Goal: Information Seeking & Learning: Understand process/instructions

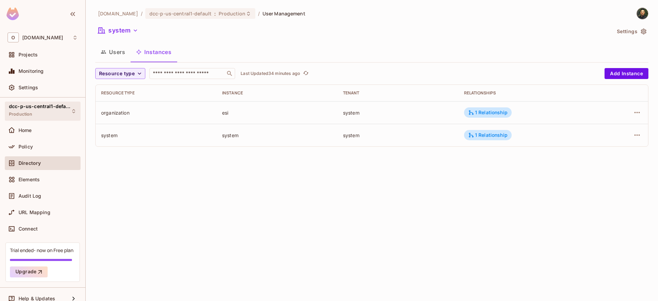
click at [29, 114] on span "Production" at bounding box center [21, 114] width 24 height 5
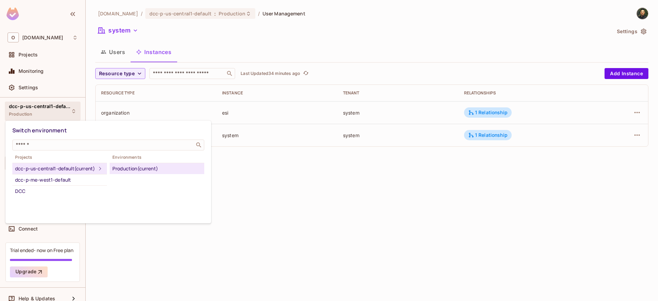
click at [75, 168] on div "dcc-p-us-central1-default (current)" at bounding box center [55, 169] width 81 height 8
click at [146, 170] on div "Production (current)" at bounding box center [156, 169] width 89 height 8
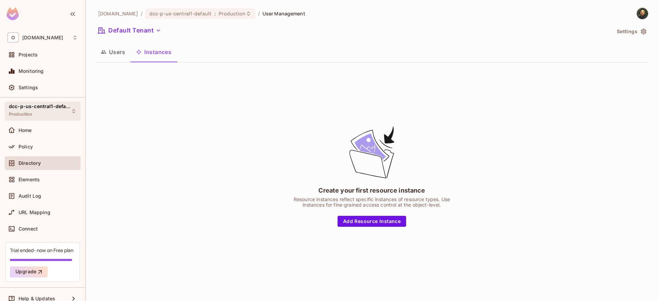
click at [33, 108] on span "dcc-p-us-central1-default" at bounding box center [40, 106] width 62 height 5
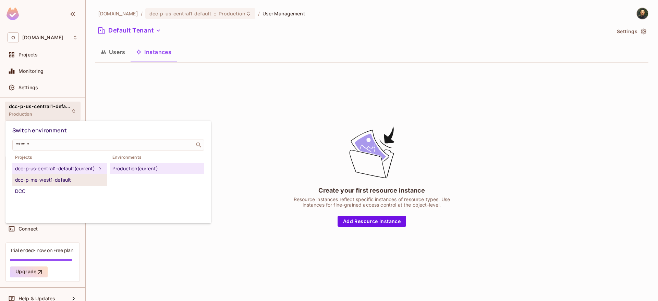
click at [49, 184] on div "dcc-p-me-west1-default" at bounding box center [59, 180] width 89 height 8
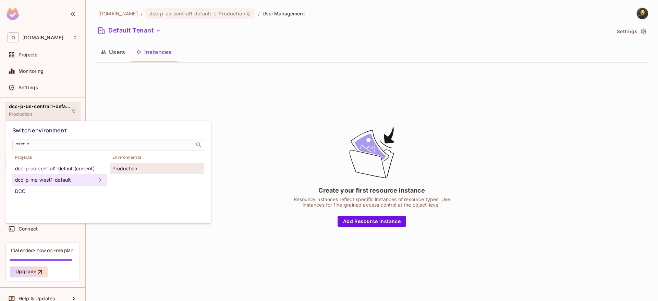
click at [144, 173] on li "Production" at bounding box center [157, 168] width 95 height 11
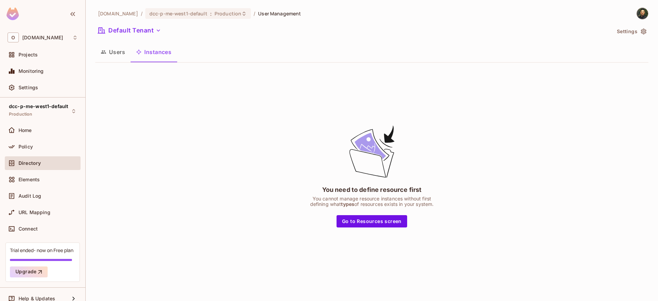
click at [118, 58] on button "Users" at bounding box center [112, 51] width 35 height 17
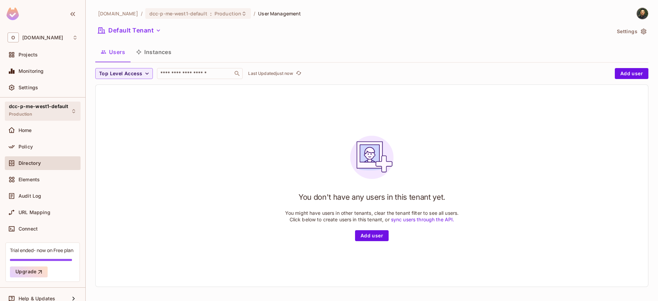
click at [33, 113] on div "dcc-p-me-west1-default Production" at bounding box center [38, 111] width 59 height 15
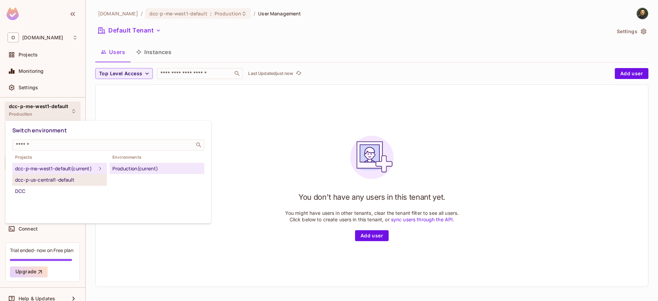
click at [58, 184] on div "dcc-p-us-central1-default" at bounding box center [59, 180] width 89 height 8
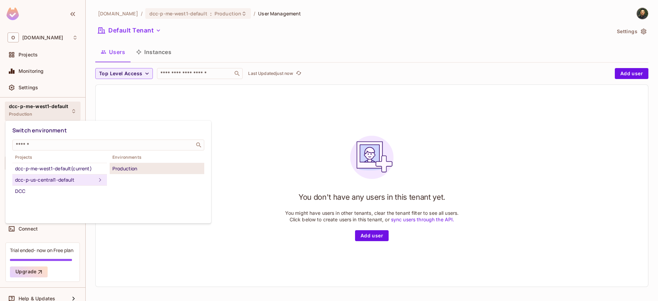
click at [120, 172] on div "Production" at bounding box center [156, 169] width 89 height 8
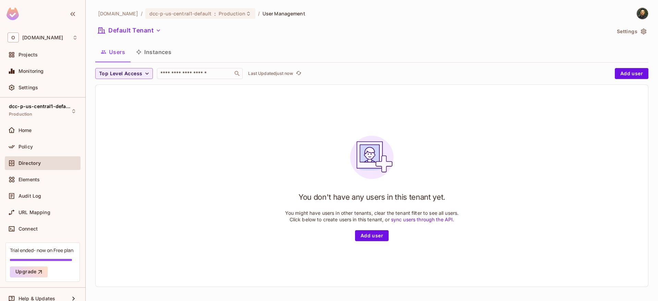
click at [156, 51] on button "Instances" at bounding box center [153, 51] width 46 height 17
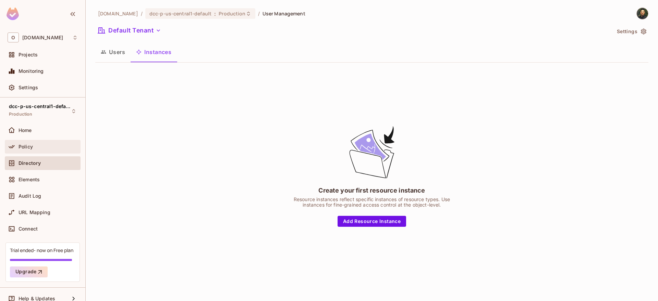
click at [22, 149] on span "Policy" at bounding box center [25, 146] width 14 height 5
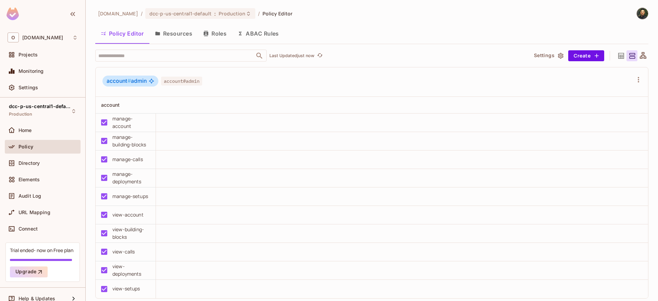
click at [178, 38] on button "Resources" at bounding box center [173, 33] width 48 height 17
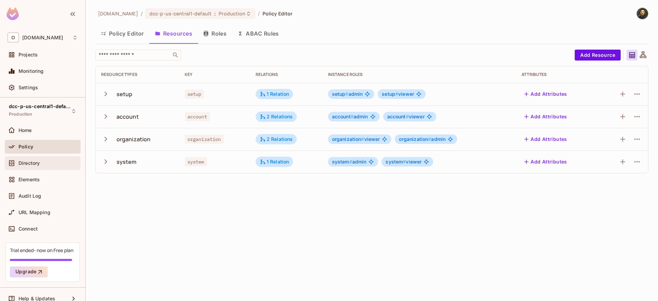
click at [27, 157] on div "Directory" at bounding box center [43, 164] width 76 height 14
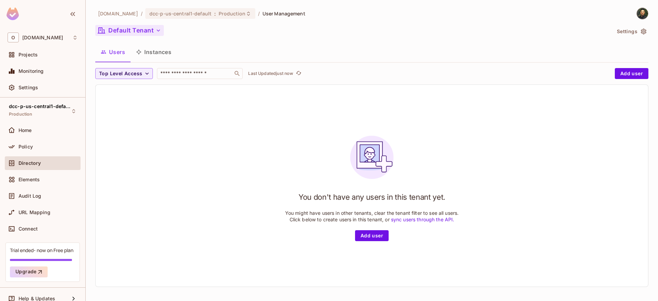
click at [151, 32] on button "Default Tenant" at bounding box center [129, 30] width 68 height 11
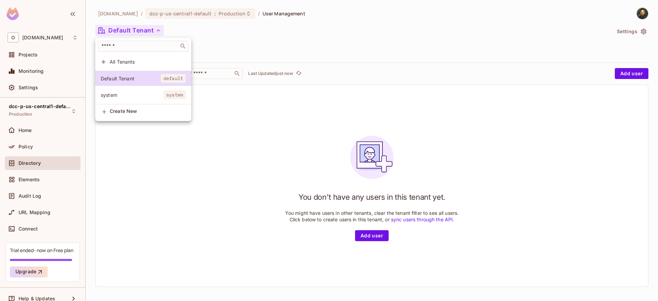
click at [133, 101] on li "system system" at bounding box center [143, 95] width 96 height 15
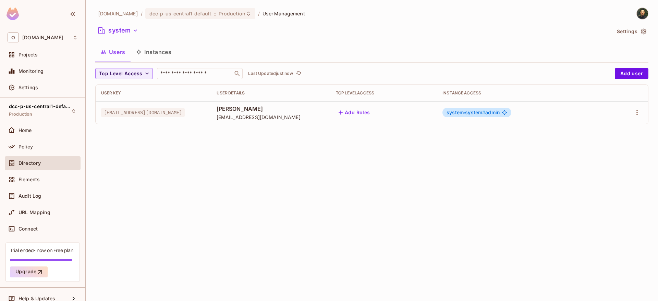
click at [164, 57] on button "Instances" at bounding box center [153, 51] width 46 height 17
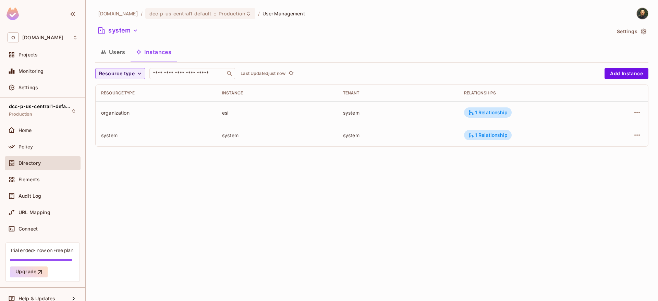
click at [205, 48] on div "Users Instances" at bounding box center [371, 51] width 553 height 17
click at [113, 53] on button "Users" at bounding box center [112, 51] width 35 height 17
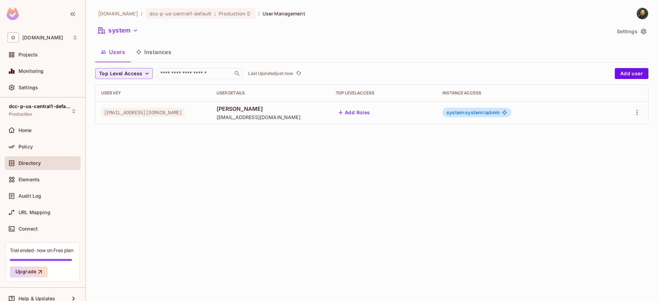
click at [173, 50] on button "Instances" at bounding box center [153, 51] width 46 height 17
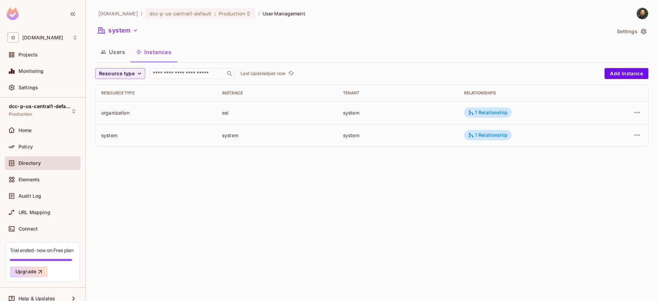
click at [227, 170] on div "onvego.com / dcc-p-us-central1-default : Production / User Management system Se…" at bounding box center [372, 150] width 572 height 301
click at [47, 150] on div "Policy" at bounding box center [43, 147] width 70 height 8
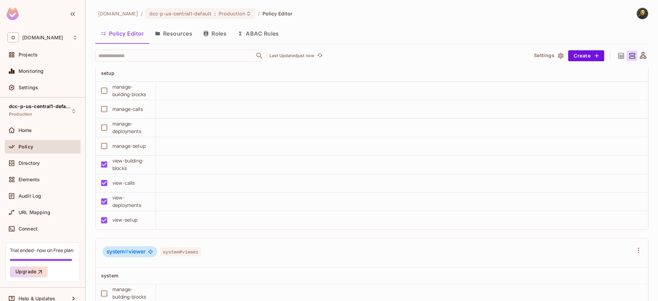
scroll to position [1546, 0]
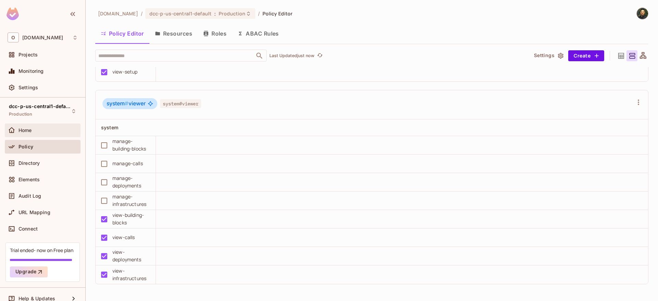
click at [49, 137] on div "Home" at bounding box center [43, 131] width 76 height 14
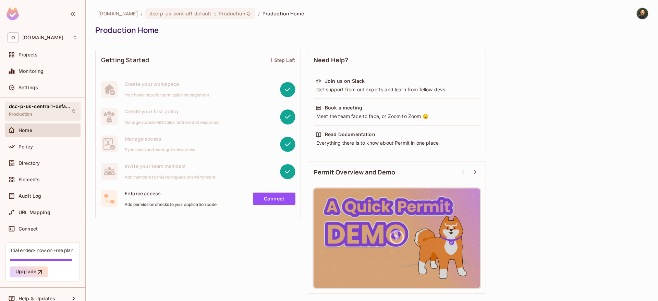
click at [41, 105] on span "dcc-p-us-central1-default" at bounding box center [40, 106] width 62 height 5
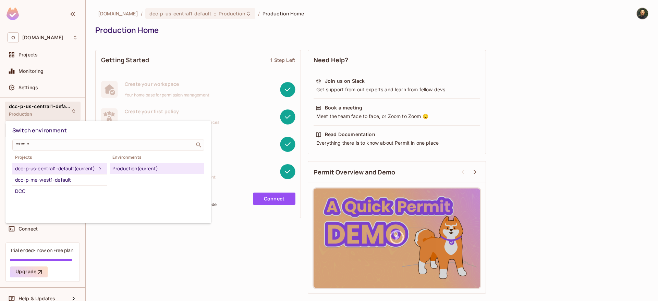
click at [29, 90] on div at bounding box center [329, 150] width 658 height 301
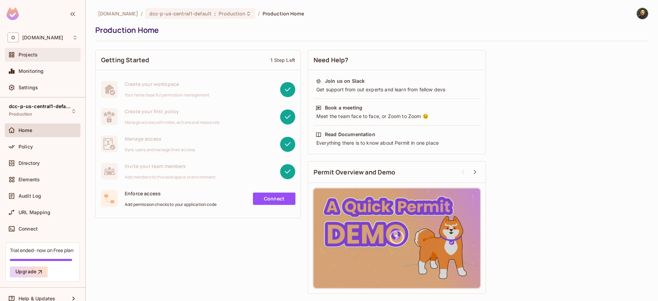
click at [34, 58] on div "Projects" at bounding box center [43, 55] width 70 height 8
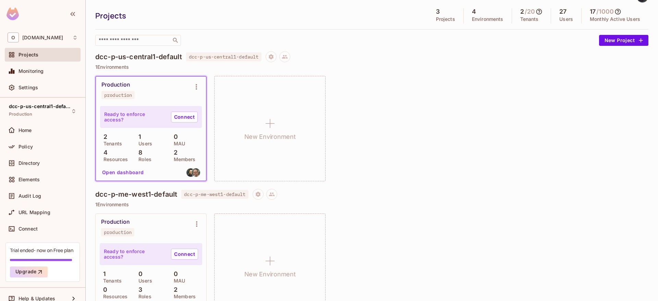
scroll to position [15, 0]
click at [181, 123] on link "Connect" at bounding box center [184, 118] width 27 height 11
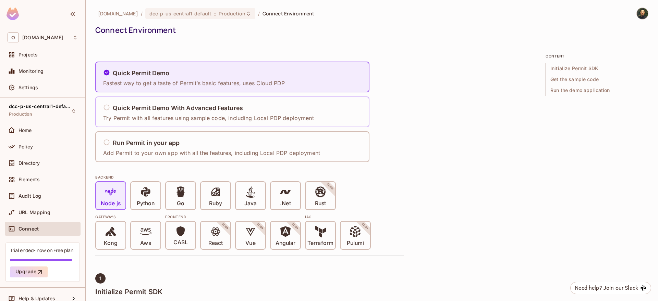
click at [201, 116] on p "Try Permit with all features using sample code, including Local PDP deployment" at bounding box center [208, 118] width 211 height 8
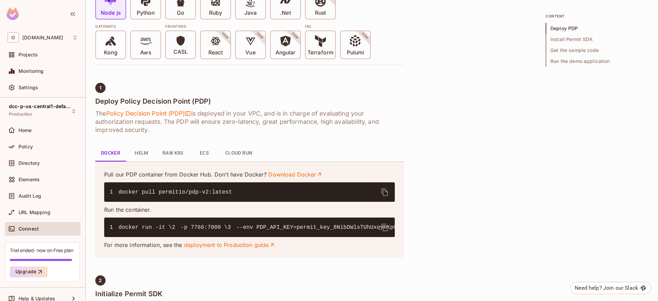
scroll to position [247, 0]
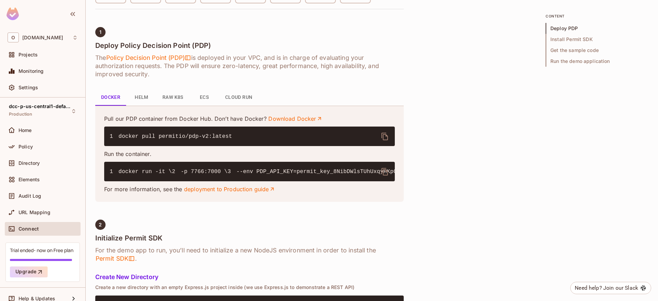
click at [246, 104] on button "Cloud Run" at bounding box center [239, 97] width 38 height 16
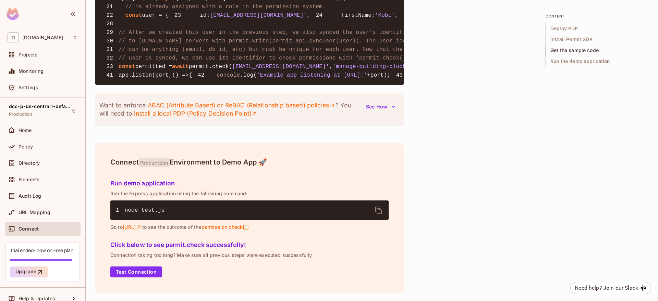
scroll to position [969, 0]
click at [136, 273] on button "Test Connection" at bounding box center [136, 272] width 52 height 11
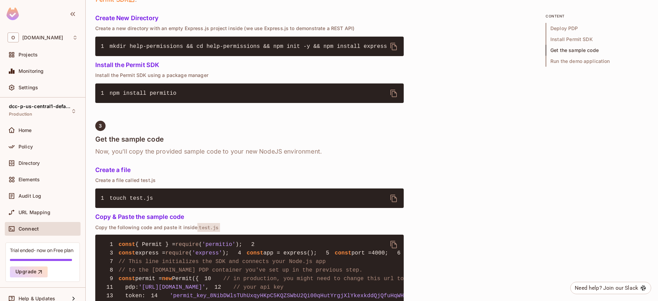
scroll to position [271, 0]
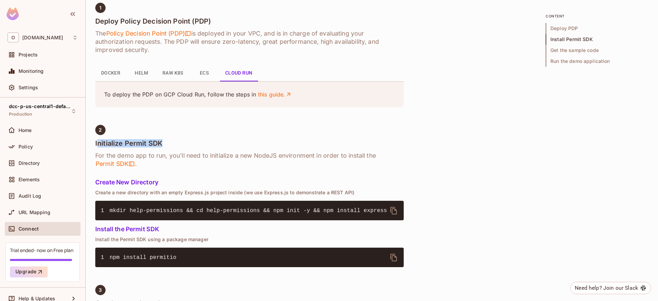
drag, startPoint x: 124, startPoint y: 144, endPoint x: 184, endPoint y: 142, distance: 60.0
click at [184, 142] on h4 "Initialize Permit SDK" at bounding box center [249, 143] width 308 height 8
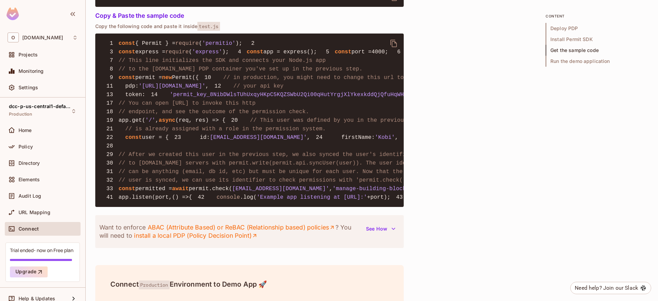
scroll to position [641, 0]
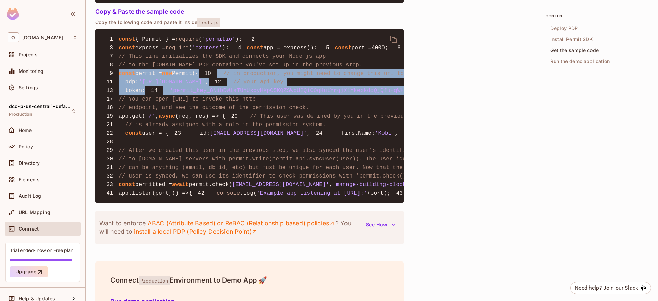
drag, startPoint x: 119, startPoint y: 107, endPoint x: 141, endPoint y: 164, distance: 60.9
click at [140, 164] on pre "1 const { Permit } = require ( 'permitio' ); 2 3 const express = require ( 'exp…" at bounding box center [249, 116] width 308 height 174
click at [164, 163] on pre "1 const { Permit } = require ( 'permitio' ); 2 3 const express = require ( 'exp…" at bounding box center [249, 116] width 308 height 174
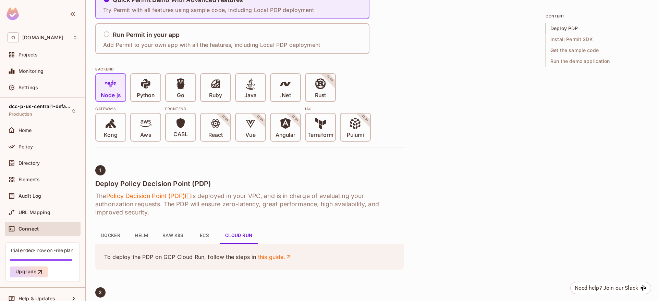
scroll to position [107, 0]
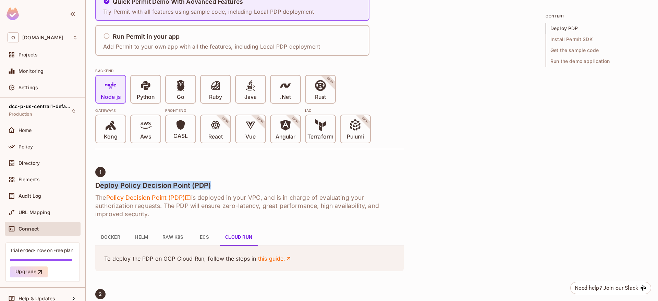
drag, startPoint x: 118, startPoint y: 184, endPoint x: 215, endPoint y: 184, distance: 97.6
click at [215, 184] on h4 "Deploy Policy Decision Point (PDP)" at bounding box center [249, 186] width 308 height 8
click at [217, 184] on h4 "Deploy Policy Decision Point (PDP)" at bounding box center [249, 186] width 308 height 8
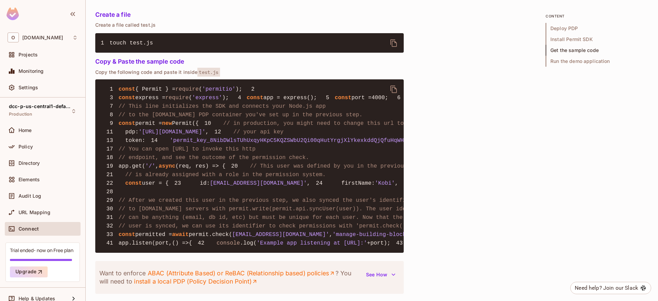
scroll to position [600, 0]
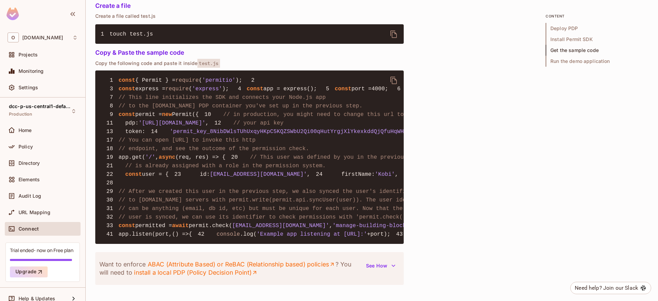
drag, startPoint x: 158, startPoint y: 166, endPoint x: 247, endPoint y: 167, distance: 88.7
click at [205, 126] on span "'[URL][DOMAIN_NAME]'" at bounding box center [172, 123] width 67 height 6
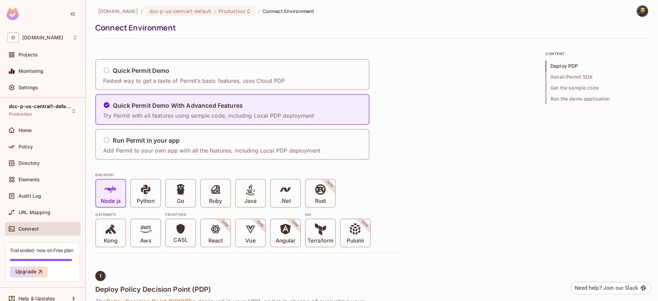
scroll to position [0, 0]
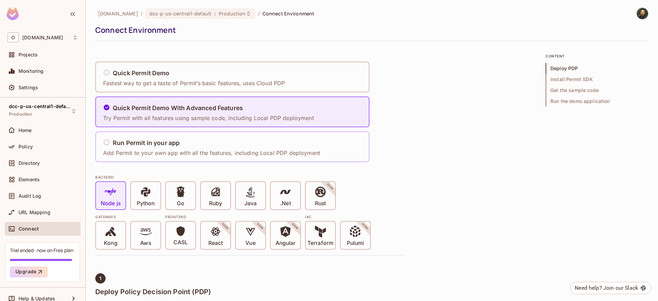
click at [164, 141] on h5 "Run Permit in your app" at bounding box center [146, 143] width 67 height 7
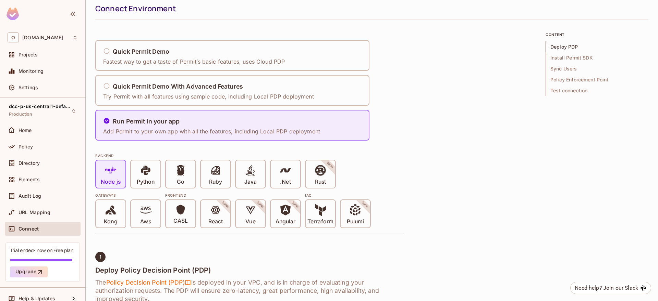
scroll to position [41, 0]
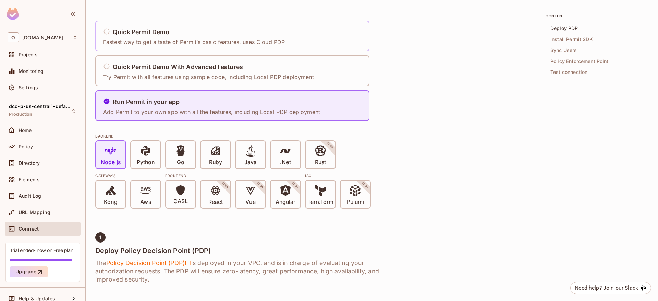
click at [248, 24] on div "Quick Permit Demo Fastest way to get a taste of Permit’s basic features, uses C…" at bounding box center [196, 36] width 186 height 28
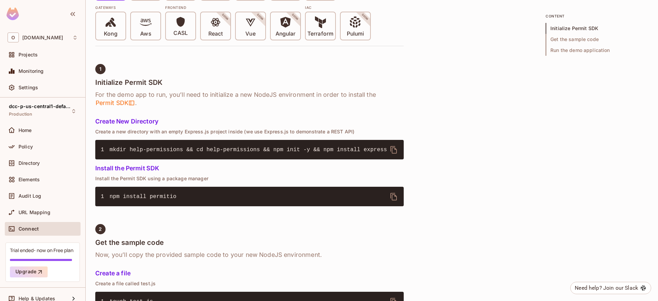
scroll to position [190, 0]
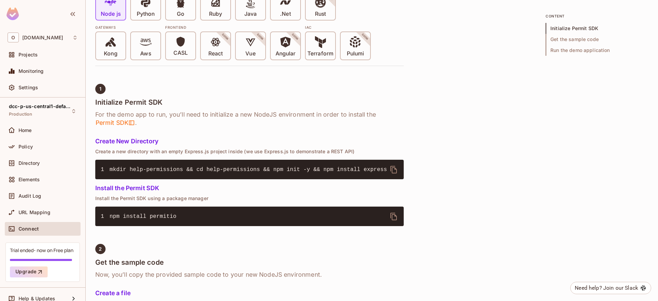
click at [48, 252] on div "Trial ended- now on Free plan" at bounding box center [41, 250] width 63 height 7
click at [35, 274] on button "Upgrade" at bounding box center [29, 272] width 38 height 11
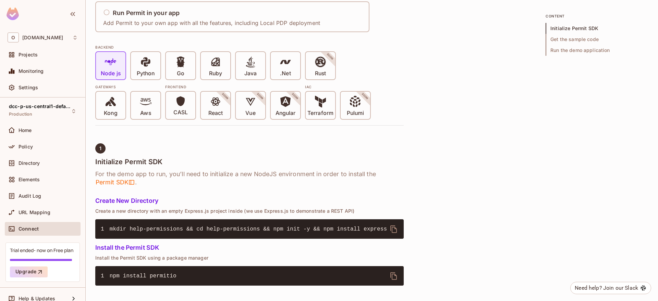
scroll to position [108, 0]
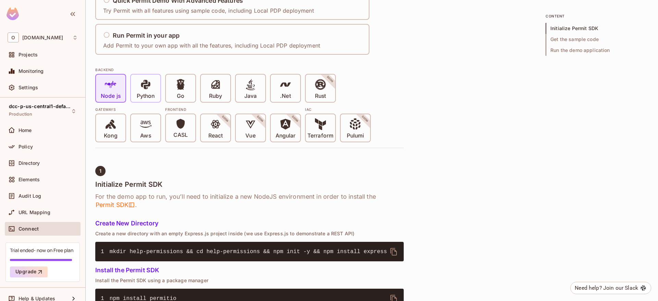
click at [152, 96] on p "Python" at bounding box center [146, 96] width 18 height 7
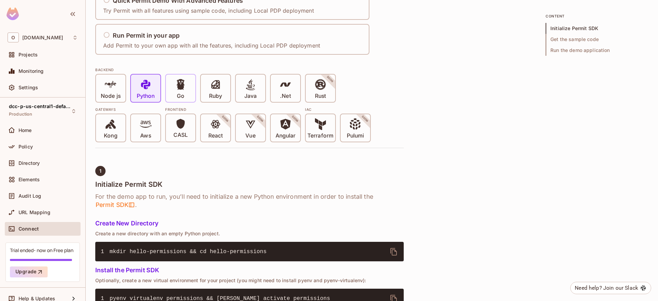
click at [180, 92] on span at bounding box center [181, 86] width 12 height 14
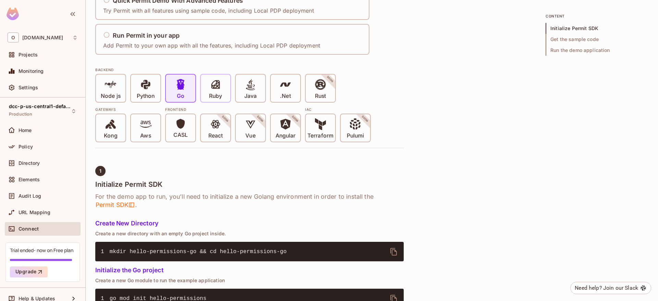
click at [211, 90] on icon at bounding box center [216, 85] width 12 height 12
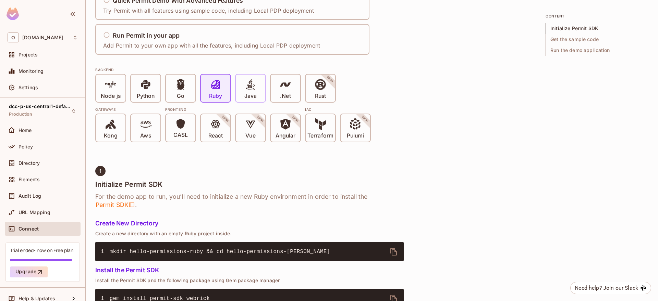
click at [238, 93] on div "Java" at bounding box center [250, 88] width 29 height 27
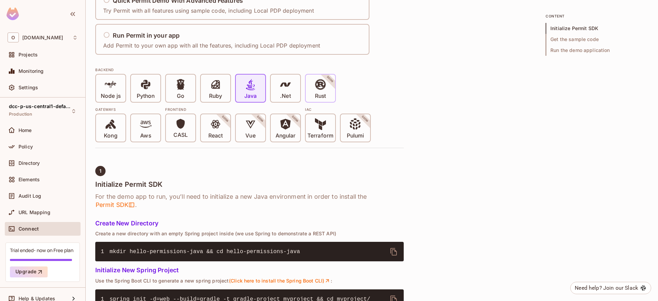
click at [286, 93] on p ".Net" at bounding box center [285, 96] width 11 height 7
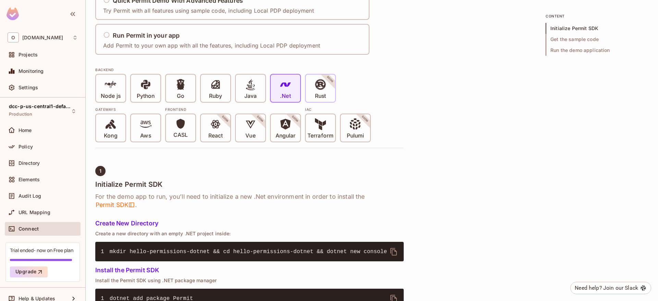
click at [316, 92] on span at bounding box center [320, 86] width 12 height 14
click at [322, 133] on p "Terraform" at bounding box center [320, 136] width 26 height 7
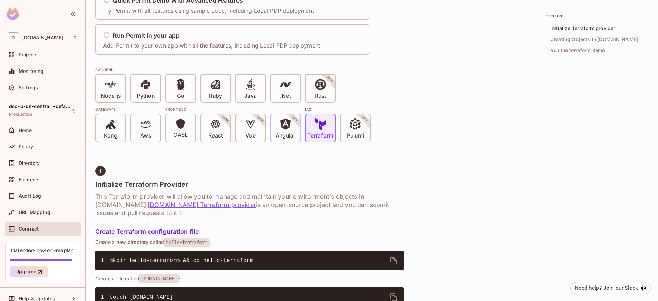
click at [279, 132] on span at bounding box center [285, 125] width 12 height 14
click at [252, 134] on p "Vue" at bounding box center [250, 136] width 10 height 7
click at [191, 136] on div "CASL" at bounding box center [180, 127] width 29 height 27
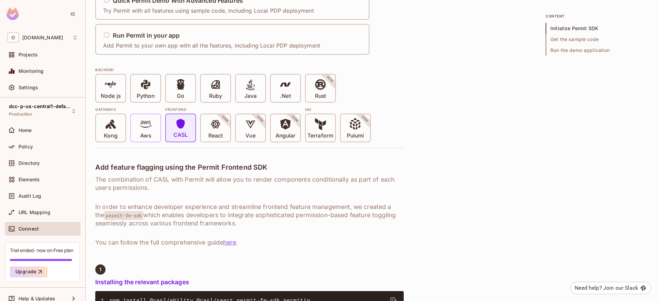
click at [152, 140] on div "Aws" at bounding box center [145, 127] width 29 height 27
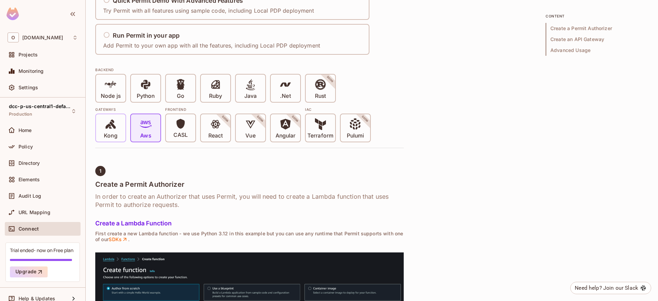
click at [106, 135] on p "Kong" at bounding box center [110, 136] width 13 height 7
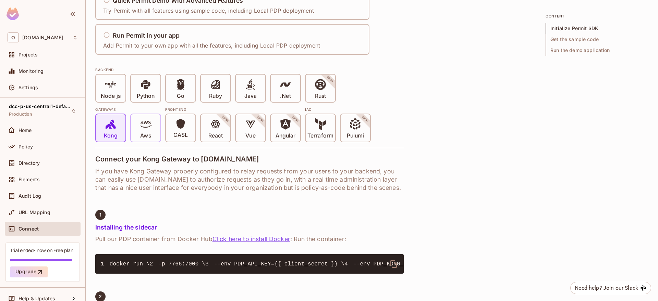
click at [152, 129] on div "Aws" at bounding box center [145, 127] width 29 height 27
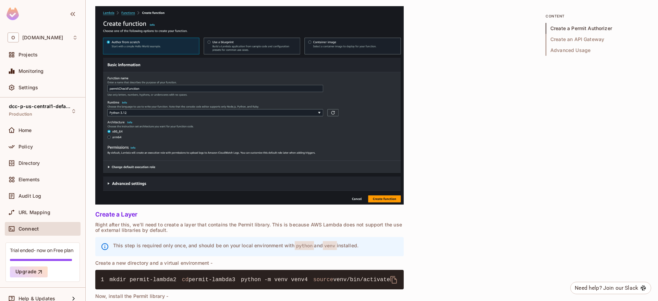
scroll to position [66, 0]
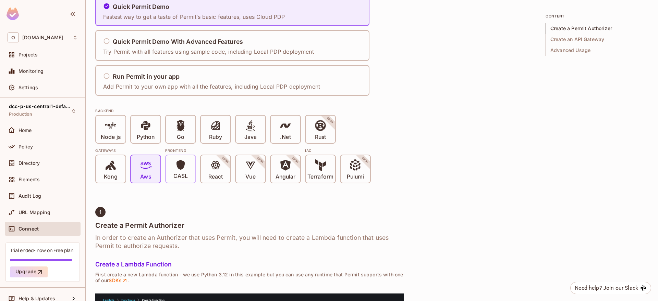
click at [178, 161] on icon at bounding box center [180, 165] width 11 height 11
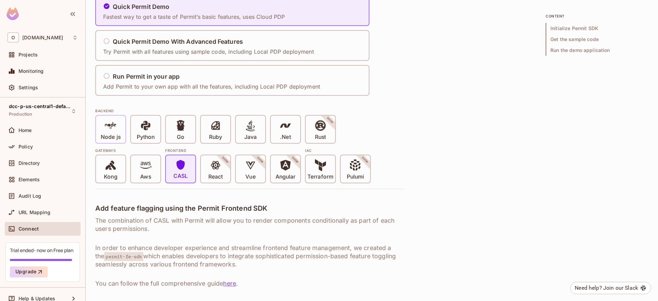
click at [112, 122] on icon at bounding box center [111, 126] width 12 height 12
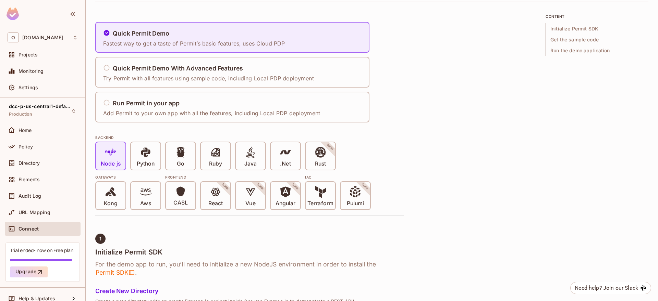
scroll to position [25, 0]
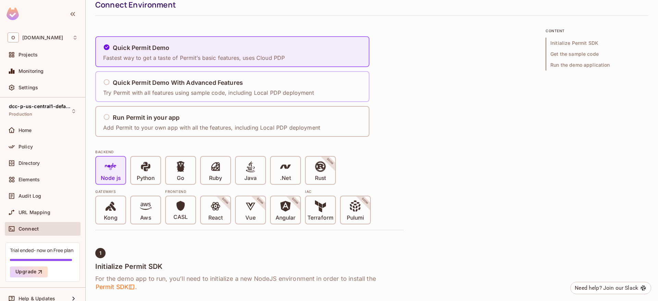
click at [216, 90] on p "Try Permit with all features using sample code, including Local PDP deployment" at bounding box center [208, 93] width 211 height 8
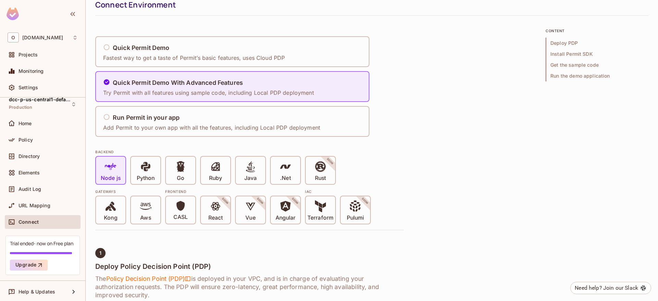
scroll to position [8, 0]
click at [44, 221] on div "Connect" at bounding box center [47, 220] width 59 height 5
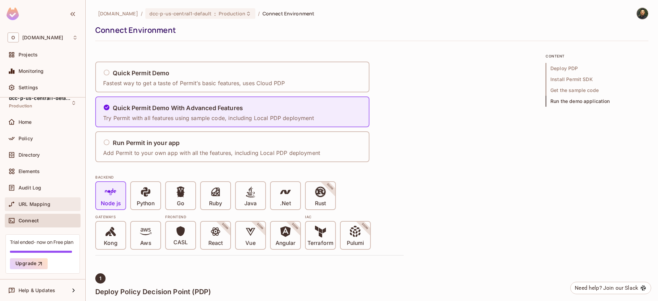
click at [44, 209] on div "URL Mapping" at bounding box center [43, 205] width 76 height 14
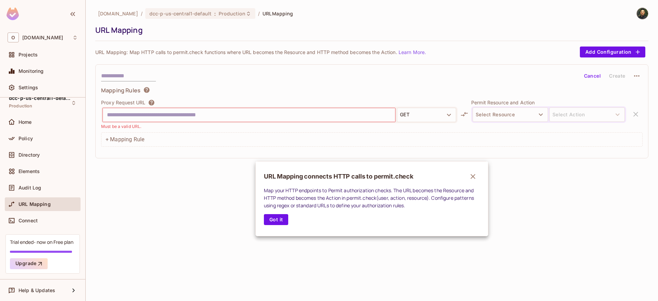
click at [43, 225] on div at bounding box center [329, 150] width 658 height 301
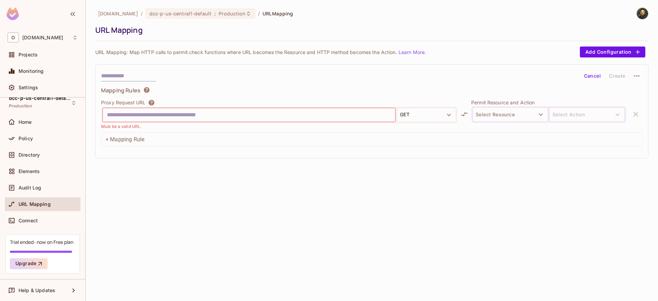
click at [43, 225] on div "Connect" at bounding box center [43, 221] width 76 height 14
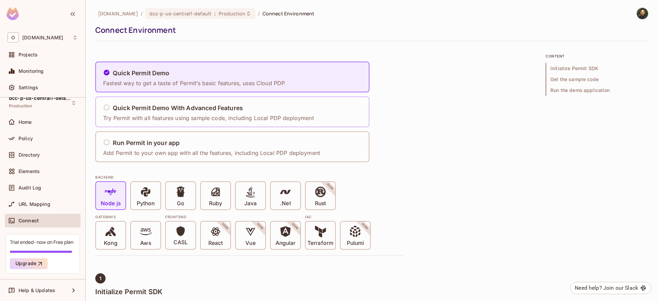
click at [244, 123] on div "Quick Permit Demo With Advanced Features Try Permit with all features using sam…" at bounding box center [210, 112] width 215 height 28
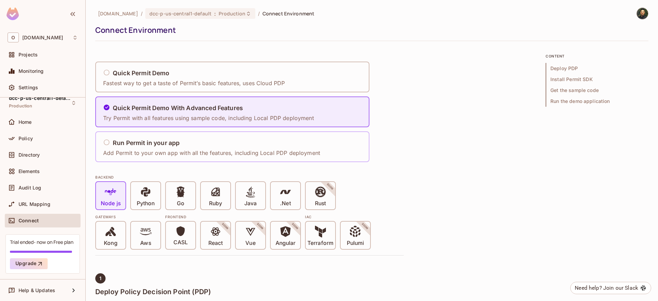
click at [201, 141] on div "Run Permit in your app" at bounding box center [211, 143] width 217 height 9
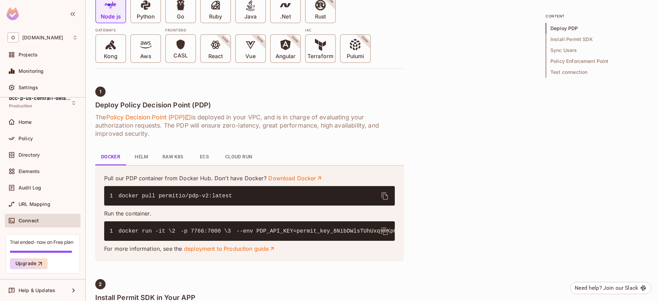
scroll to position [205, 0]
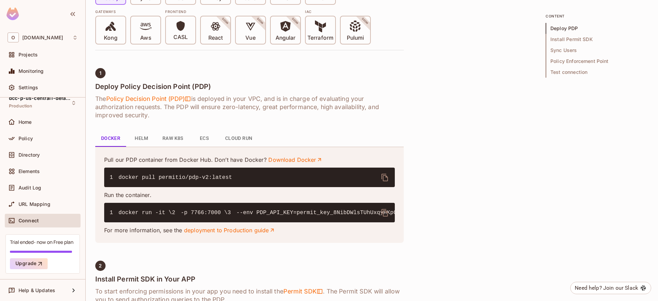
click at [254, 138] on button "Cloud Run" at bounding box center [239, 138] width 38 height 16
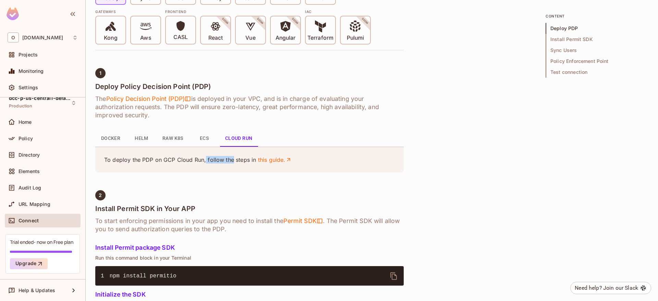
drag, startPoint x: 204, startPoint y: 161, endPoint x: 238, endPoint y: 162, distance: 33.6
click at [235, 162] on p "To deploy the PDP on GCP Cloud Run, follow the steps in this guide." at bounding box center [249, 160] width 290 height 8
click at [262, 161] on link "this guide." at bounding box center [275, 160] width 34 height 8
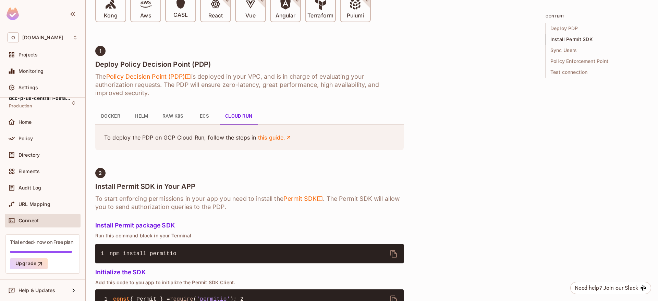
scroll to position [247, 0]
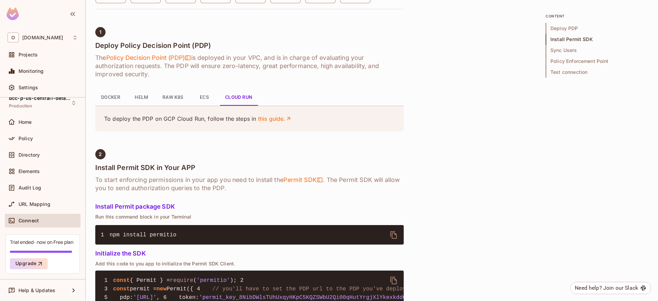
drag, startPoint x: 111, startPoint y: 172, endPoint x: 204, endPoint y: 168, distance: 93.2
click at [204, 168] on h4 "Install Permit SDK in Your APP" at bounding box center [249, 168] width 308 height 8
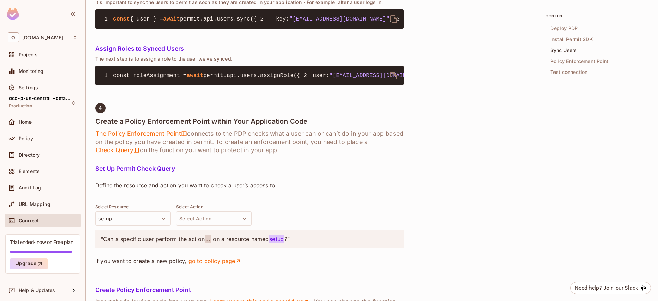
scroll to position [699, 0]
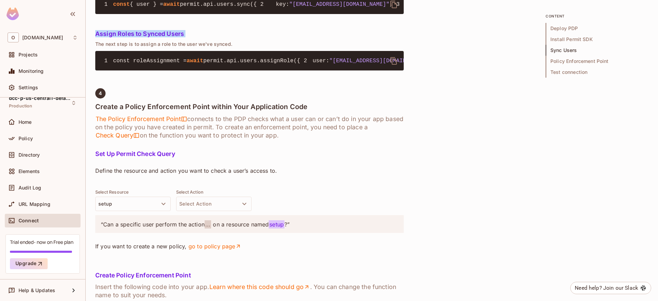
drag, startPoint x: 96, startPoint y: 117, endPoint x: 216, endPoint y: 120, distance: 120.6
click at [216, 120] on div "1 Deploy Policy Decision Point (PDP) The Policy Decision Point (PDP) is deploye…" at bounding box center [249, 131] width 308 height 1112
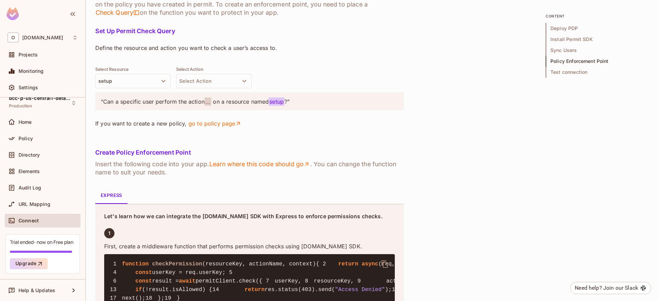
scroll to position [822, 0]
drag, startPoint x: 93, startPoint y: 150, endPoint x: 205, endPoint y: 152, distance: 112.7
click at [205, 152] on div "onvego.com / dcc-p-us-central1-default : Production / Connect Environment Conne…" at bounding box center [372, 150] width 572 height 301
click at [205, 138] on div "Set Up Permit Check Query Define the resource and action you want to check a us…" at bounding box center [249, 82] width 308 height 111
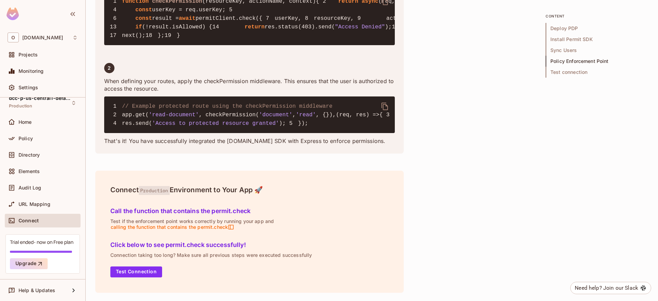
scroll to position [1348, 0]
click at [146, 273] on button "Test Connection" at bounding box center [136, 272] width 52 height 11
drag, startPoint x: 175, startPoint y: 221, endPoint x: 250, endPoint y: 221, distance: 75.7
click at [250, 221] on p "Test if the enforcement point works correctly by running your app and calling t…" at bounding box center [249, 225] width 278 height 12
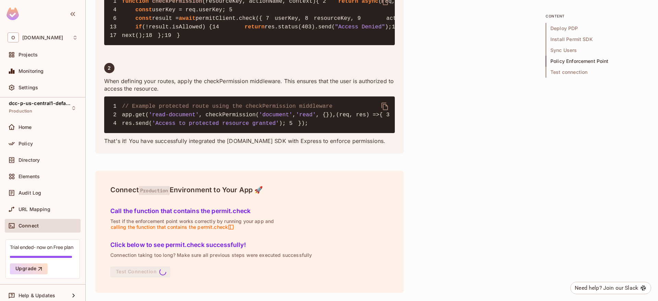
scroll to position [0, 0]
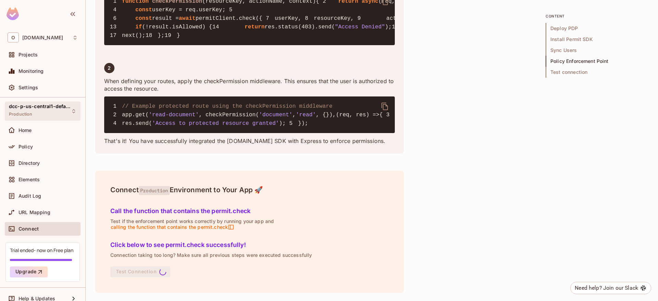
click at [51, 109] on span "dcc-p-us-central1-default" at bounding box center [40, 106] width 62 height 5
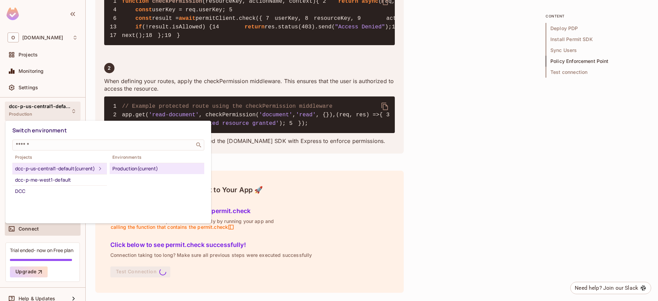
click at [39, 48] on div at bounding box center [329, 150] width 658 height 301
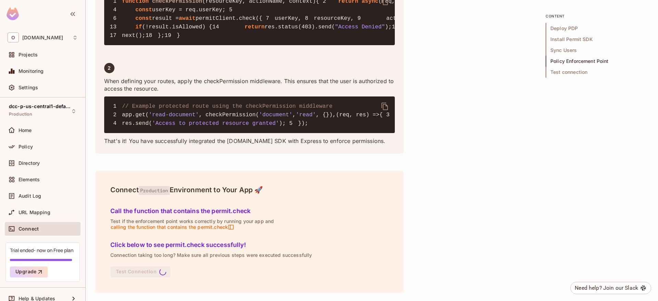
click at [37, 54] on div "Switch environment ​ Projects dcc-p-us-central1-default (current) dcc-p-me-west…" at bounding box center [329, 150] width 658 height 301
click at [37, 54] on span "Projects" at bounding box center [27, 54] width 19 height 5
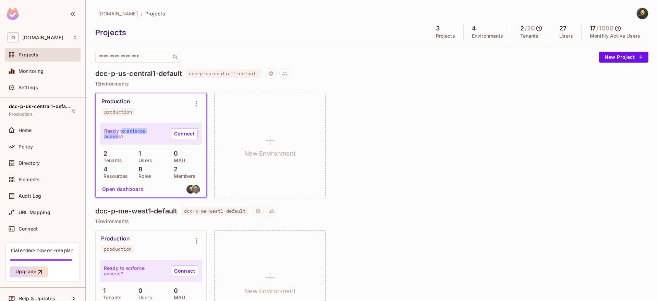
drag, startPoint x: 132, startPoint y: 136, endPoint x: 159, endPoint y: 135, distance: 26.7
click at [159, 135] on p "Ready to enforce access?" at bounding box center [134, 133] width 61 height 11
click at [187, 137] on link "Connect" at bounding box center [184, 133] width 27 height 11
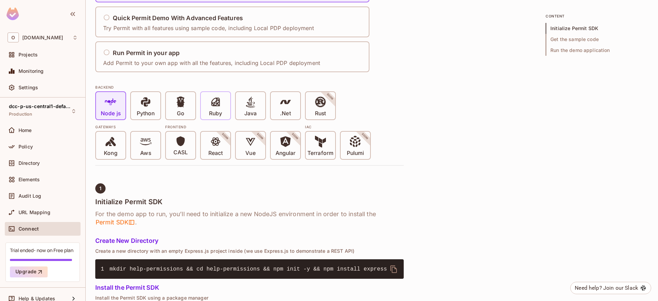
scroll to position [82, 0]
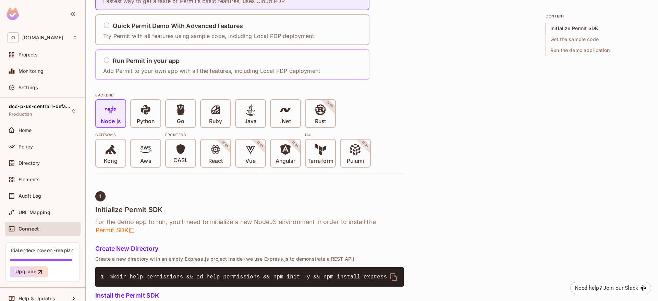
click at [221, 63] on div "Run Permit in your app" at bounding box center [211, 61] width 217 height 9
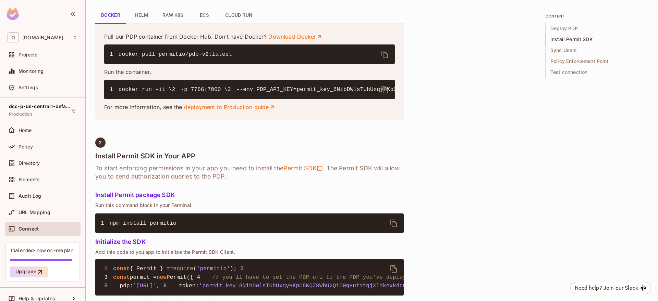
scroll to position [288, 0]
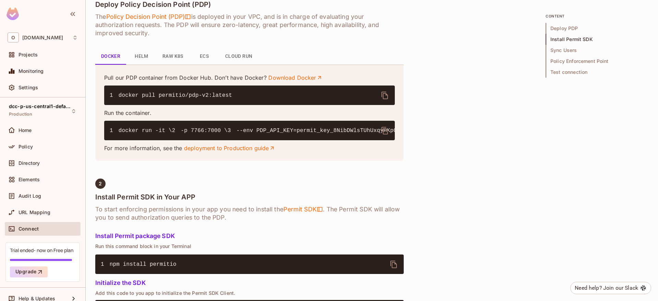
click at [230, 60] on button "Cloud Run" at bounding box center [239, 56] width 38 height 16
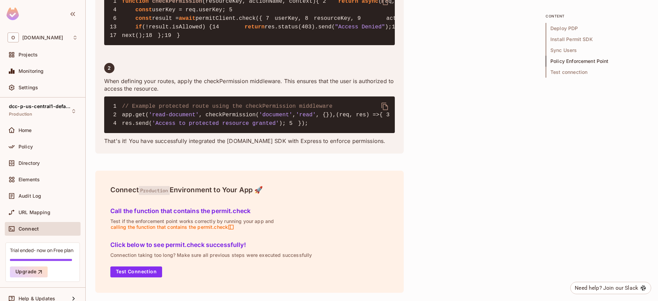
scroll to position [1348, 0]
click at [134, 274] on button "Test Connection" at bounding box center [136, 272] width 52 height 11
click at [189, 201] on div "Call the function that contains the permit.check Test if the enforcement point …" at bounding box center [250, 218] width 284 height 34
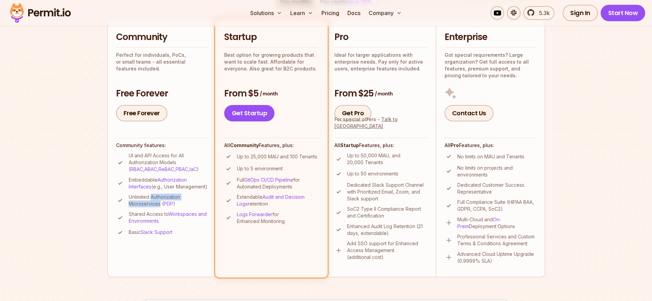
drag, startPoint x: 155, startPoint y: 205, endPoint x: 161, endPoint y: 212, distance: 8.7
click at [161, 208] on p "Unlimited Authorization Microservices ( PDP )" at bounding box center [169, 201] width 80 height 14
drag, startPoint x: 139, startPoint y: 239, endPoint x: 186, endPoint y: 236, distance: 47.7
click at [186, 236] on li "Basic Slack Support" at bounding box center [162, 232] width 92 height 9
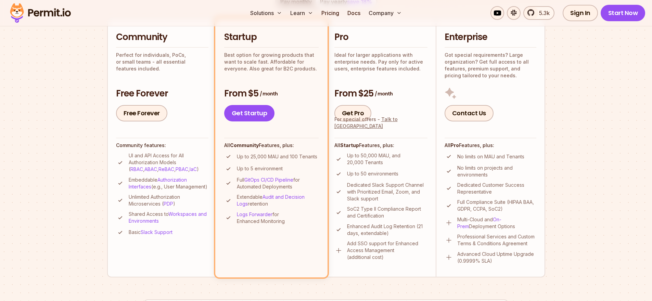
drag, startPoint x: 128, startPoint y: 181, endPoint x: 173, endPoint y: 194, distance: 46.3
click at [173, 190] on li "Embeddable Authorization Interfaces (e.g., User Management)" at bounding box center [162, 184] width 92 height 14
click at [173, 190] on p "Embeddable Authorization Interfaces (e.g., User Management)" at bounding box center [169, 184] width 80 height 14
drag, startPoint x: 237, startPoint y: 158, endPoint x: 326, endPoint y: 160, distance: 89.4
click at [326, 160] on li "Startup Best option for growing products that want to scale fast. Affordable fo…" at bounding box center [271, 147] width 112 height 259
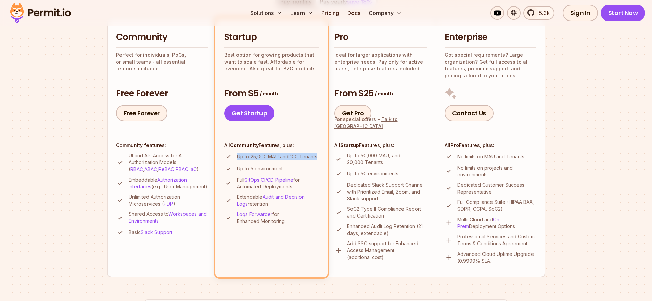
click at [317, 158] on p "Up to 25,000 MAU and 100 Tenants" at bounding box center [277, 156] width 80 height 7
drag, startPoint x: 259, startPoint y: 147, endPoint x: 314, endPoint y: 147, distance: 54.5
click at [313, 147] on h4 "All Community Features, plus:" at bounding box center [271, 145] width 95 height 7
drag, startPoint x: 237, startPoint y: 158, endPoint x: 320, endPoint y: 159, distance: 83.2
click at [320, 159] on li "Startup Best option for growing products that want to scale fast. Affordable fo…" at bounding box center [271, 147] width 112 height 259
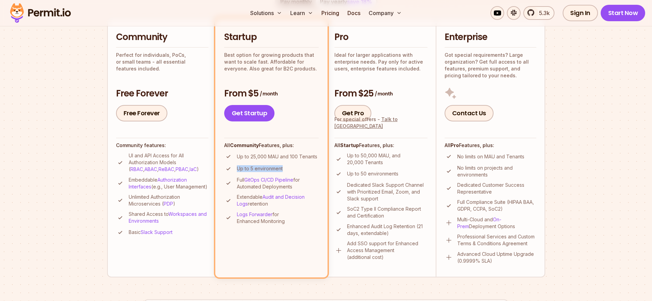
drag, startPoint x: 236, startPoint y: 167, endPoint x: 285, endPoint y: 170, distance: 48.7
click at [285, 170] on li "Up to 5 environment" at bounding box center [271, 169] width 95 height 9
drag, startPoint x: 235, startPoint y: 181, endPoint x: 303, endPoint y: 187, distance: 68.4
click at [303, 187] on li "Full GitOps CI/CD Pipeline for Automated Deployments" at bounding box center [271, 184] width 95 height 14
click at [303, 187] on p "Full GitOps CI/CD Pipeline for Automated Deployments" at bounding box center [278, 184] width 82 height 14
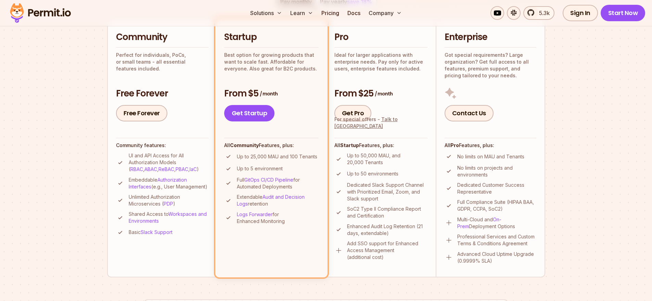
drag, startPoint x: 238, startPoint y: 199, endPoint x: 282, endPoint y: 204, distance: 43.8
click at [282, 204] on li "Extendable Audit and Decision Logs retention" at bounding box center [271, 201] width 95 height 14
drag, startPoint x: 249, startPoint y: 218, endPoint x: 286, endPoint y: 225, distance: 37.2
click at [286, 225] on li "Logs Forwarder for Enhanced Monitoring" at bounding box center [271, 218] width 95 height 14
click at [286, 224] on p "Logs Forwarder for Enhanced Monitoring" at bounding box center [278, 218] width 82 height 14
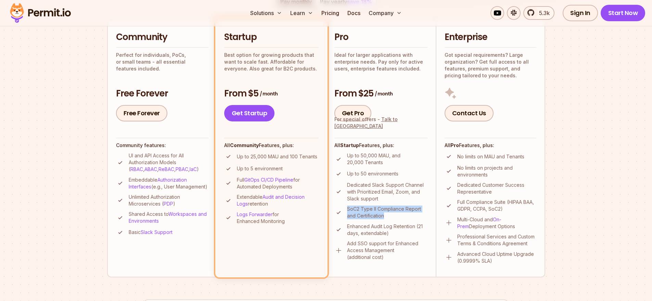
drag, startPoint x: 355, startPoint y: 210, endPoint x: 389, endPoint y: 216, distance: 35.1
click at [389, 216] on li "SoC2 Type II Compliance Report and Certification" at bounding box center [381, 213] width 93 height 14
click at [389, 216] on p "SoC2 Type II Compliance Report and Certification" at bounding box center [387, 213] width 80 height 14
drag, startPoint x: 475, startPoint y: 204, endPoint x: 508, endPoint y: 209, distance: 33.3
click at [508, 209] on li "Full Compliance Suite (HIPAA BAA, GDPR, CCPA, SoC2)" at bounding box center [491, 206] width 92 height 14
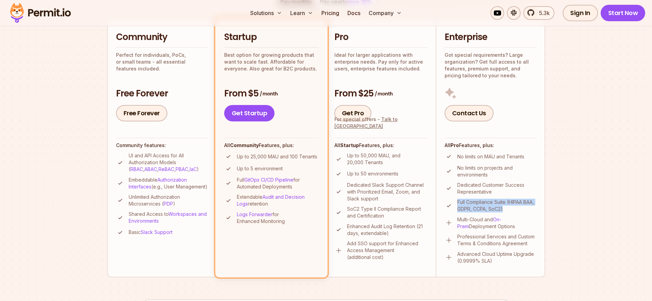
click at [508, 209] on p "Full Compliance Suite (HIPAA BAA, GDPR, CCPA, SoC2)" at bounding box center [497, 206] width 79 height 14
drag, startPoint x: 458, startPoint y: 188, endPoint x: 502, endPoint y: 194, distance: 44.6
click at [502, 194] on p "Dedicated Customer Success Representative" at bounding box center [497, 189] width 79 height 14
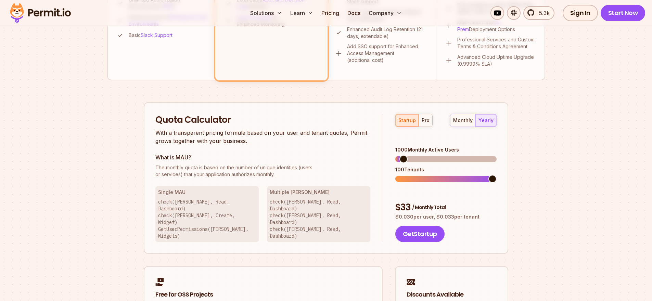
scroll to position [370, 0]
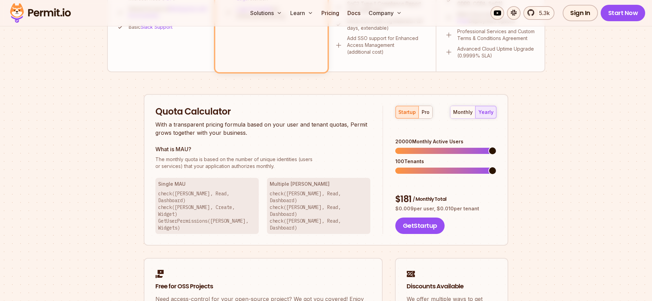
click at [497, 147] on span at bounding box center [493, 151] width 8 height 8
click at [497, 167] on span at bounding box center [493, 171] width 8 height 8
click at [422, 115] on div "pro" at bounding box center [426, 112] width 8 height 7
click at [497, 147] on span at bounding box center [493, 151] width 8 height 8
click at [497, 167] on span at bounding box center [493, 171] width 8 height 8
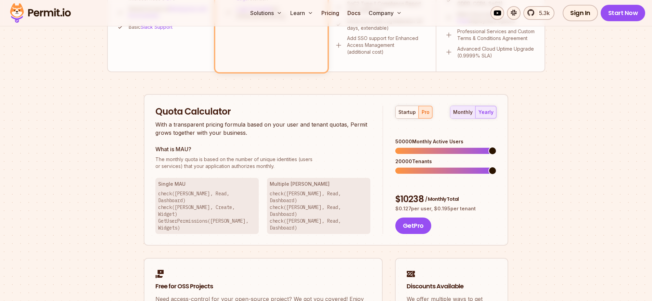
click at [472, 117] on button "monthly" at bounding box center [463, 112] width 25 height 12
click at [481, 117] on button "yearly" at bounding box center [486, 112] width 21 height 12
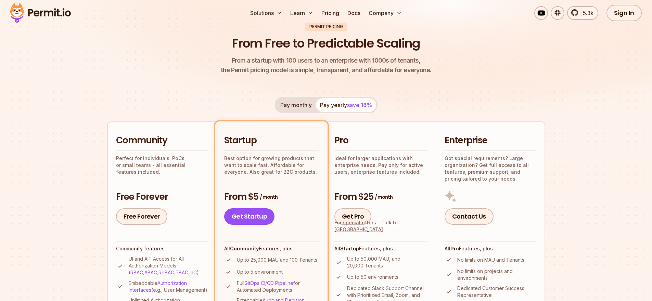
scroll to position [0, 0]
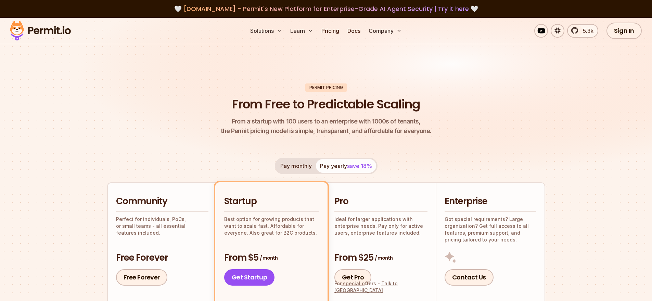
click at [221, 89] on header "Permit Pricing From Free to Predictable Scaling From a startup with 100 users t…" at bounding box center [326, 110] width 438 height 53
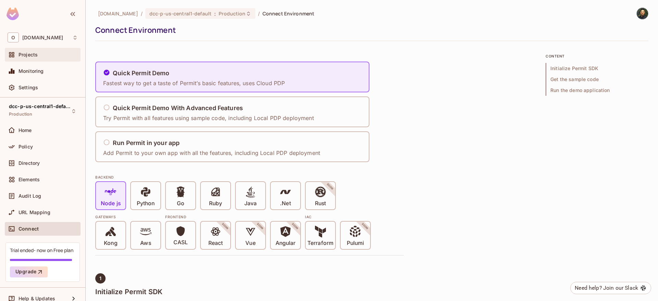
click at [51, 57] on div "Projects" at bounding box center [47, 54] width 59 height 5
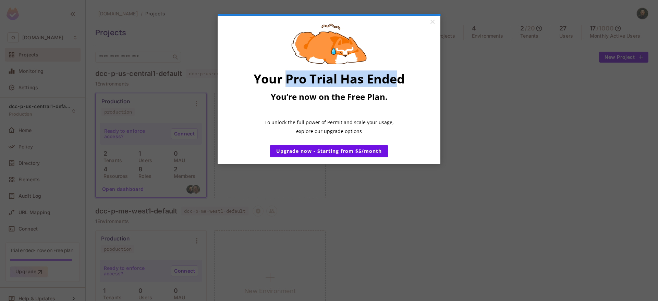
drag, startPoint x: 288, startPoint y: 83, endPoint x: 399, endPoint y: 85, distance: 110.6
click at [399, 85] on span "Your Pro Trial Has Ended" at bounding box center [328, 79] width 151 height 17
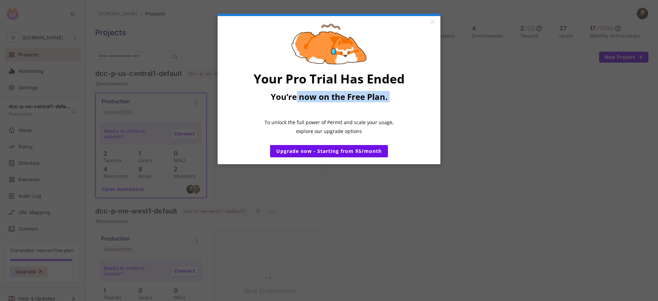
drag, startPoint x: 297, startPoint y: 104, endPoint x: 398, endPoint y: 104, distance: 101.0
click at [398, 104] on div "Your Pro Trial Has Ended You’re now on the Free Plan. ​ To unlock the full powe…" at bounding box center [329, 101] width 186 height 60
drag, startPoint x: 306, startPoint y: 127, endPoint x: 395, endPoint y: 128, distance: 89.0
click at [395, 126] on p "To unlock the full power of Permit and scale your usage," at bounding box center [329, 123] width 186 height 8
click at [371, 136] on div "Your Pro Trial Has Ended You’re now on the Free Plan. ​ To unlock the full powe…" at bounding box center [329, 100] width 186 height 72
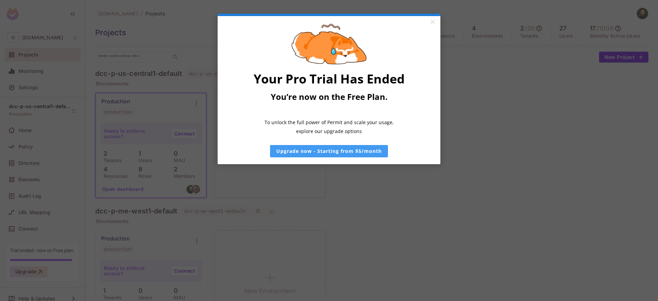
click at [321, 154] on link "Upgrade now - Starting from $5/month" at bounding box center [329, 151] width 118 height 12
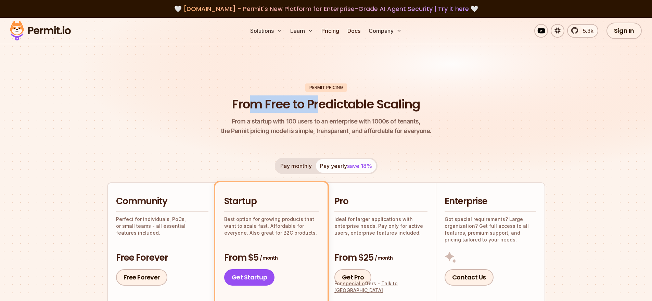
drag, startPoint x: 255, startPoint y: 110, endPoint x: 320, endPoint y: 111, distance: 64.4
click at [320, 111] on h1 "From Free to Predictable Scaling" at bounding box center [326, 104] width 188 height 17
click at [328, 111] on h1 "From Free to Predictable Scaling" at bounding box center [326, 104] width 188 height 17
drag, startPoint x: 425, startPoint y: 108, endPoint x: 448, endPoint y: 107, distance: 22.6
click at [445, 107] on header "Permit Pricing From Free to Predictable Scaling From a startup with 100 users t…" at bounding box center [326, 110] width 438 height 53
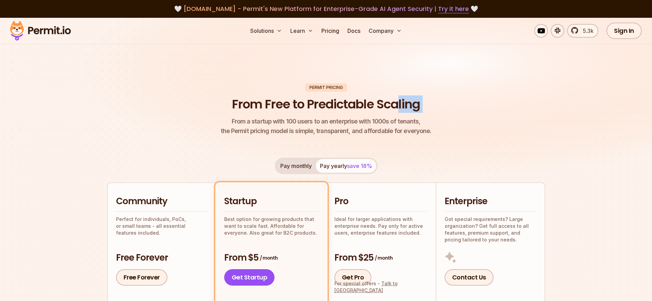
click at [448, 108] on header "Permit Pricing From Free to Predictable Scaling From a startup with 100 users t…" at bounding box center [326, 110] width 438 height 53
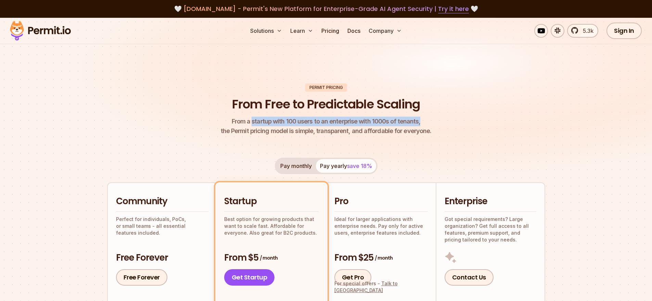
drag, startPoint x: 265, startPoint y: 124, endPoint x: 418, endPoint y: 124, distance: 152.4
click at [418, 124] on span "From a startup with 100 users to an enterprise with 1000s of tenants," at bounding box center [326, 122] width 211 height 10
drag, startPoint x: 235, startPoint y: 131, endPoint x: 425, endPoint y: 134, distance: 190.4
click at [425, 134] on p "From a startup with 100 users to an enterprise with 1000s of tenants, the Permi…" at bounding box center [326, 126] width 211 height 19
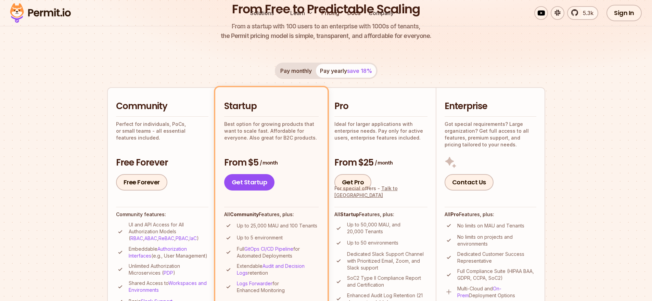
scroll to position [123, 0]
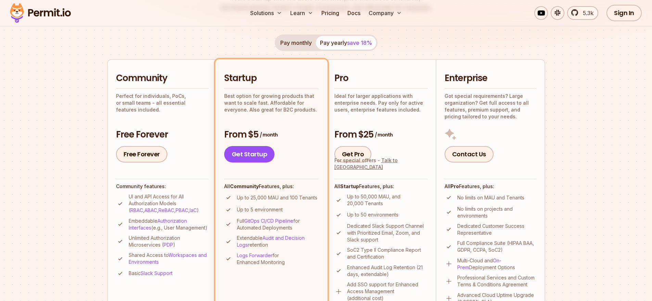
click at [298, 41] on button "Pay monthly" at bounding box center [296, 43] width 40 height 14
click at [334, 46] on button "Pay yearly save 18%" at bounding box center [346, 43] width 60 height 14
click at [296, 46] on button "Pay monthly" at bounding box center [296, 43] width 40 height 14
click at [341, 44] on button "Pay yearly save 18%" at bounding box center [346, 43] width 60 height 14
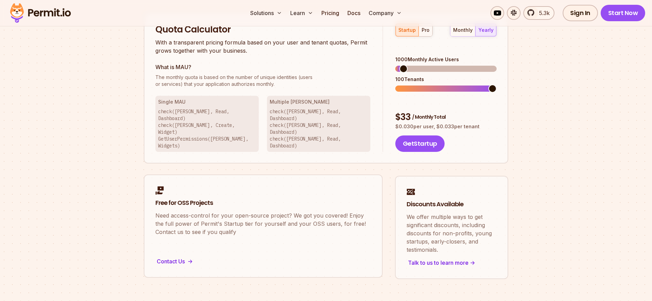
scroll to position [411, 0]
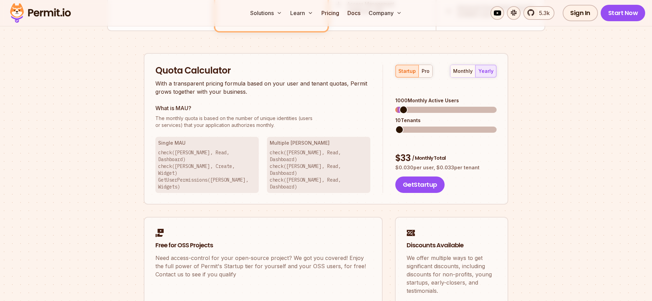
click at [396, 126] on span at bounding box center [400, 130] width 8 height 8
click at [403, 106] on span at bounding box center [406, 110] width 8 height 8
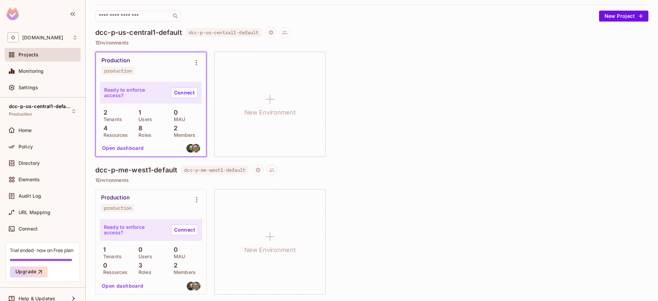
scroll to position [82, 0]
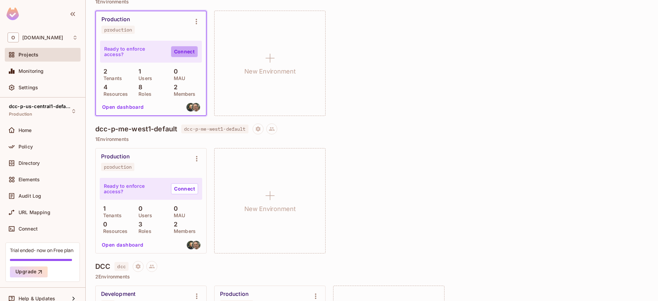
click at [182, 56] on link "Connect" at bounding box center [184, 51] width 27 height 11
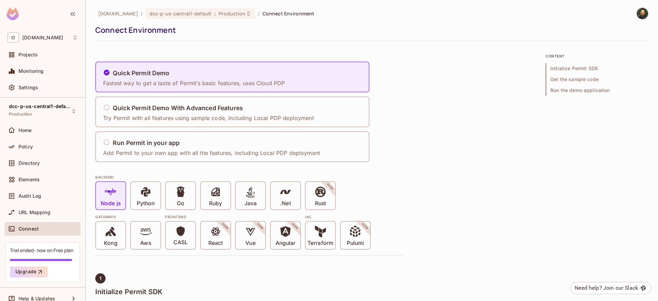
click at [228, 131] on div "Quick Permit Demo Fastest way to get a taste of Permit’s basic features, uses C…" at bounding box center [249, 112] width 308 height 101
click at [223, 145] on div "Run Permit in your app" at bounding box center [211, 143] width 217 height 9
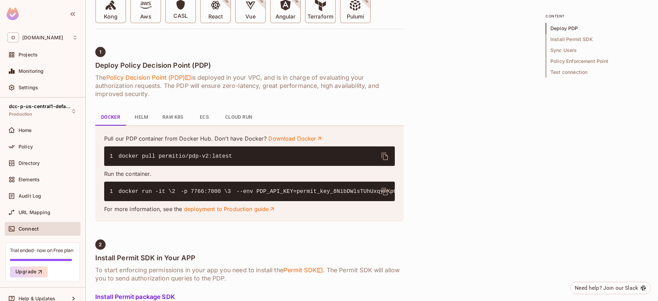
scroll to position [225, 0]
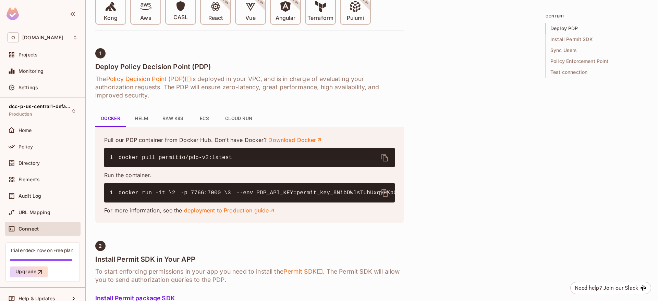
click at [247, 115] on button "Cloud Run" at bounding box center [239, 119] width 38 height 16
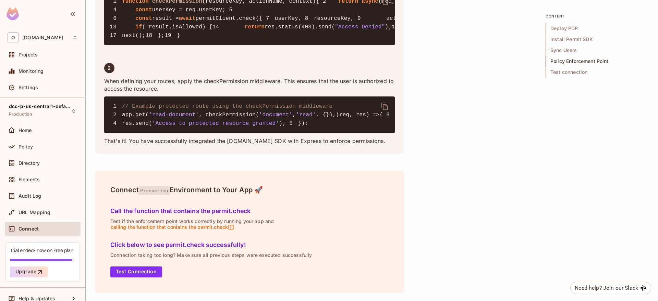
scroll to position [1348, 0]
click at [146, 267] on button "Test Connection" at bounding box center [136, 272] width 52 height 11
click at [50, 113] on div "dcc-p-us-central1-default Production" at bounding box center [38, 111] width 59 height 15
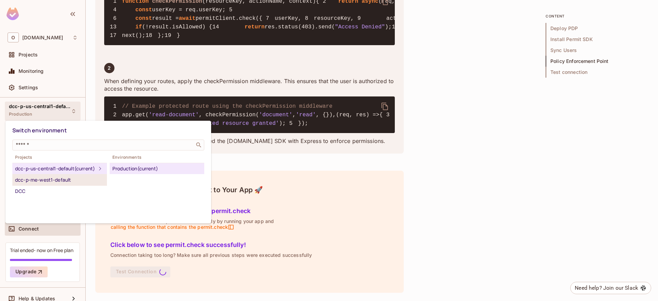
click at [68, 184] on div "dcc-p-me-west1-default" at bounding box center [59, 180] width 89 height 8
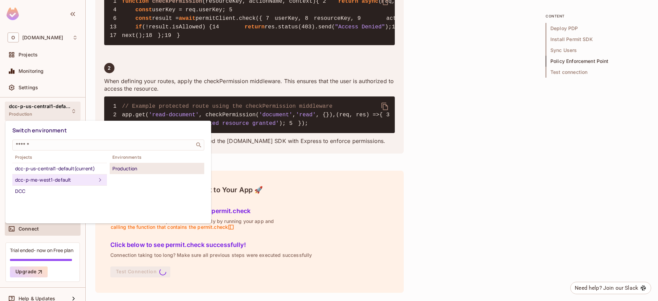
click at [141, 172] on div "Production" at bounding box center [156, 169] width 89 height 8
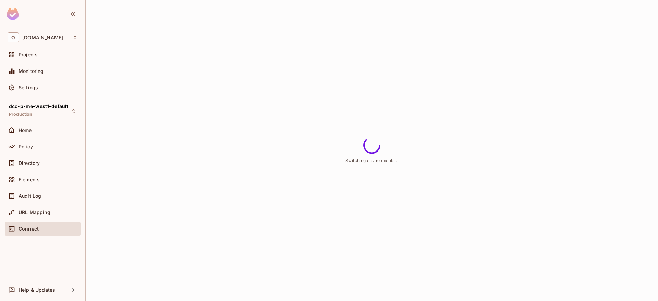
scroll to position [0, 0]
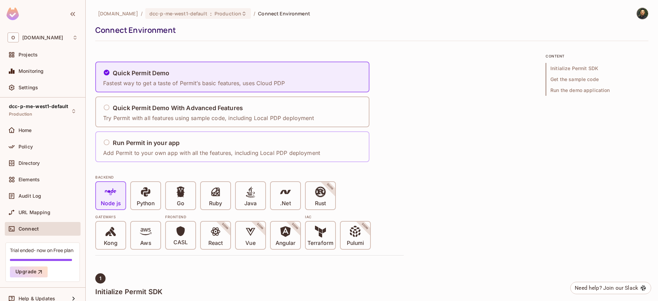
click at [218, 157] on div "Run Permit in your app Add Permit to your own app with all the features, includ…" at bounding box center [213, 147] width 221 height 28
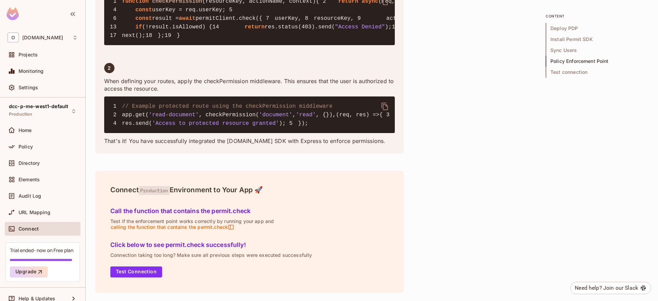
scroll to position [1429, 0]
click at [151, 275] on button "Test Connection" at bounding box center [136, 272] width 52 height 11
click at [38, 58] on div "Projects" at bounding box center [47, 54] width 59 height 5
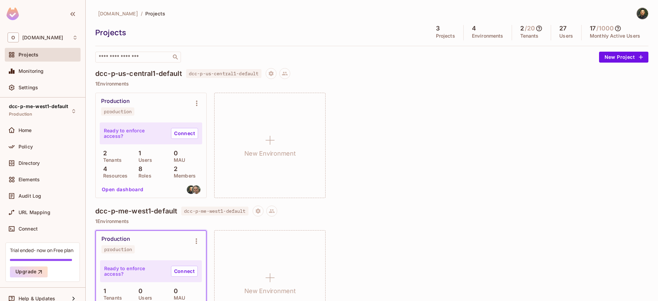
click at [386, 162] on div "Production production Ready to enforce access? Connect 2 Tenants 1 Users 0 MAU …" at bounding box center [371, 145] width 553 height 105
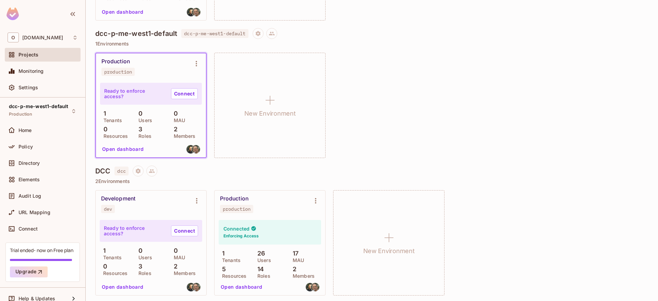
scroll to position [180, 0]
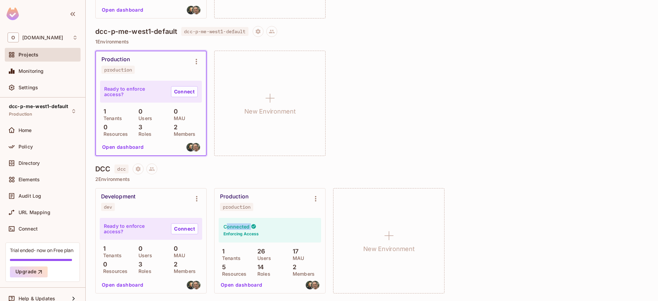
drag, startPoint x: 225, startPoint y: 226, endPoint x: 278, endPoint y: 231, distance: 53.3
click at [278, 231] on div "Connected Enforcing Access" at bounding box center [269, 230] width 102 height 25
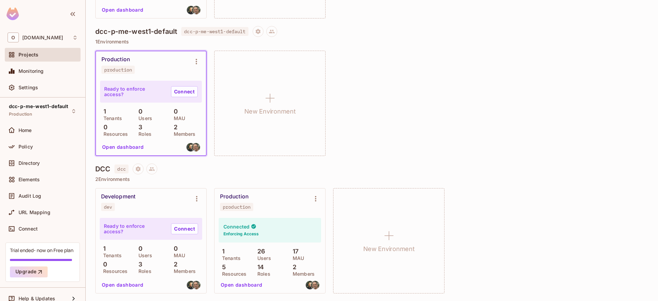
click at [311, 169] on div "DCC dcc" at bounding box center [371, 169] width 553 height 11
click at [29, 273] on button "Upgrade" at bounding box center [29, 272] width 38 height 11
click at [193, 199] on icon "Environment settings" at bounding box center [196, 199] width 8 height 8
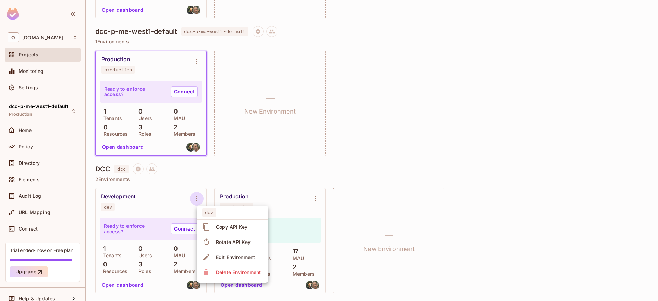
click at [225, 273] on div "Delete Environment" at bounding box center [238, 272] width 45 height 7
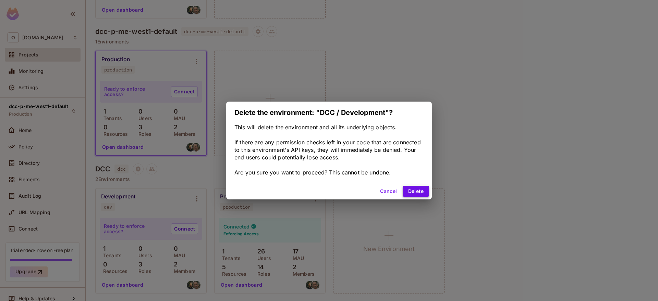
click at [421, 190] on button "Delete" at bounding box center [415, 191] width 26 height 11
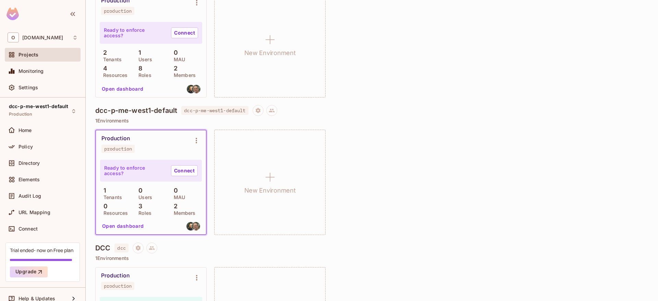
scroll to position [98, 0]
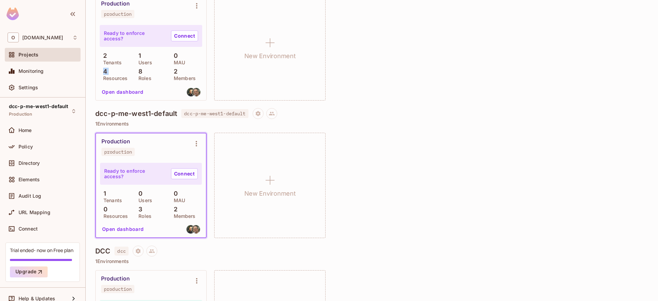
drag, startPoint x: 103, startPoint y: 72, endPoint x: 111, endPoint y: 72, distance: 7.5
click at [111, 72] on div "4 Resources" at bounding box center [116, 74] width 32 height 12
click at [110, 72] on div "4 Resources" at bounding box center [116, 74] width 32 height 12
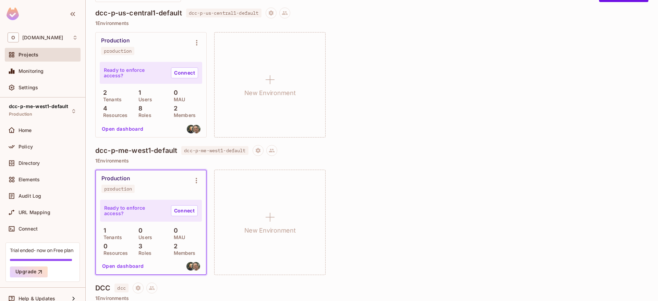
scroll to position [15, 0]
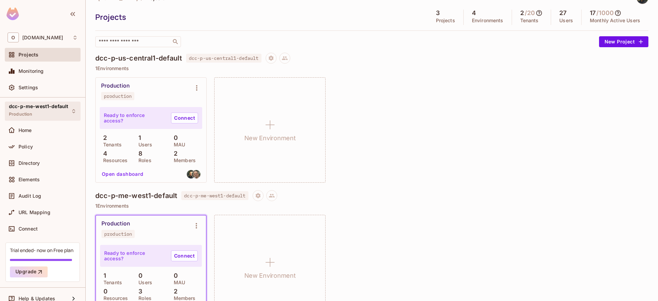
click at [40, 108] on span "dcc-p-me-west1-default" at bounding box center [38, 106] width 59 height 5
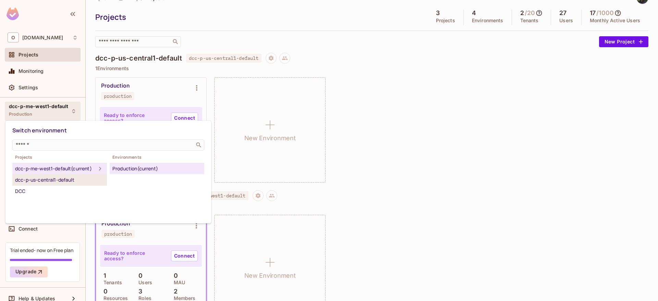
click at [45, 184] on div "dcc-p-us-central1-default" at bounding box center [59, 180] width 89 height 8
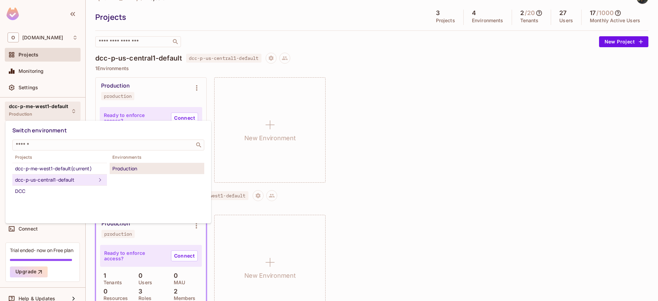
click at [133, 171] on div "Production" at bounding box center [156, 169] width 89 height 8
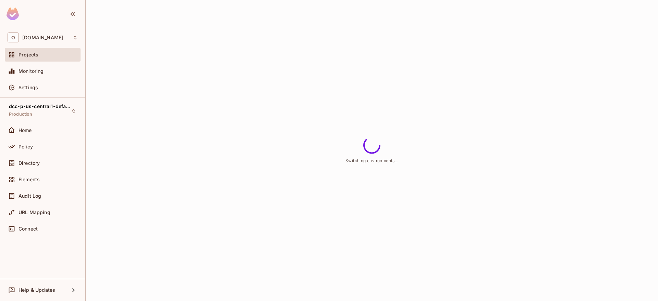
scroll to position [0, 0]
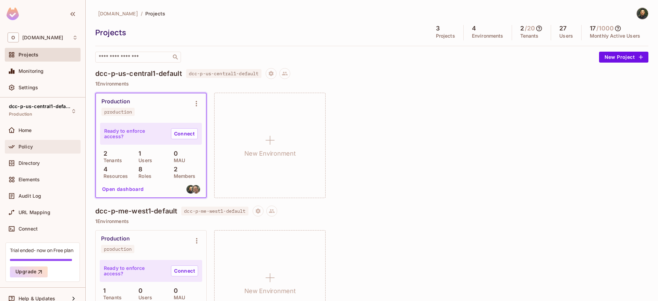
click at [43, 144] on div "Policy" at bounding box center [47, 146] width 59 height 5
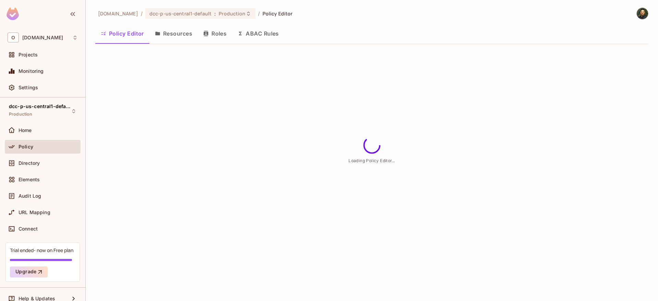
click at [182, 36] on button "Resources" at bounding box center [173, 33] width 48 height 17
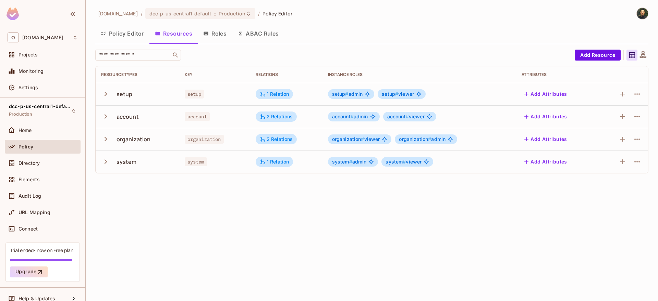
click at [123, 39] on button "Policy Editor" at bounding box center [122, 33] width 54 height 17
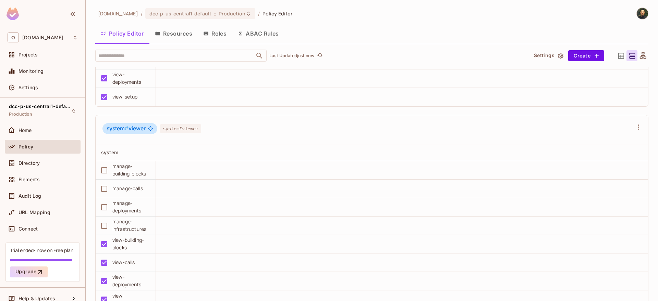
scroll to position [1546, 0]
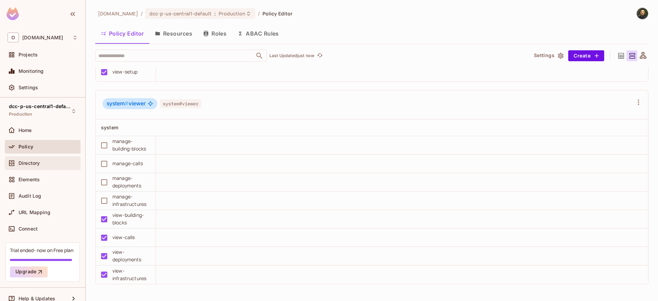
click at [42, 164] on div "Directory" at bounding box center [47, 163] width 59 height 5
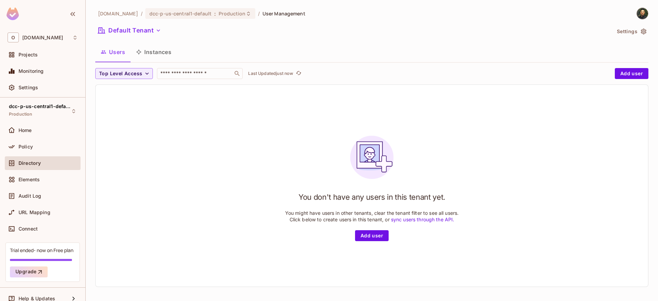
click at [282, 118] on div "You don't have any users in this tenant yet. You might have users in other tena…" at bounding box center [372, 186] width 552 height 202
click at [237, 50] on div "Users Instances" at bounding box center [371, 51] width 553 height 17
click at [147, 34] on button "Default Tenant" at bounding box center [129, 30] width 68 height 11
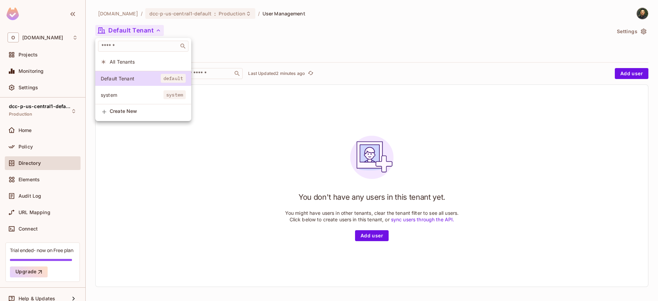
click at [143, 98] on span "system" at bounding box center [132, 95] width 63 height 7
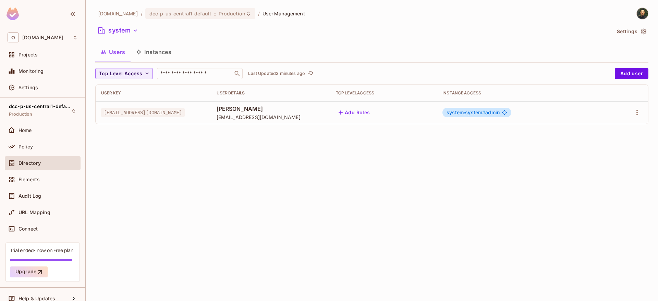
click at [164, 55] on button "Instances" at bounding box center [153, 51] width 46 height 17
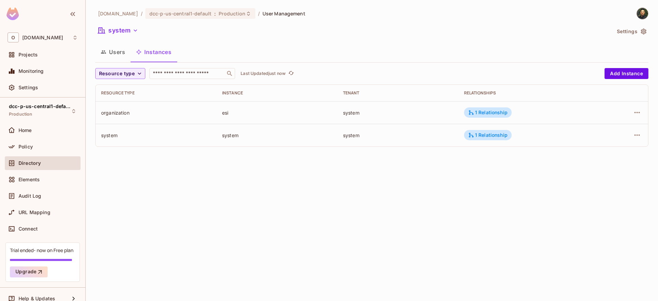
click at [119, 57] on button "Users" at bounding box center [112, 51] width 35 height 17
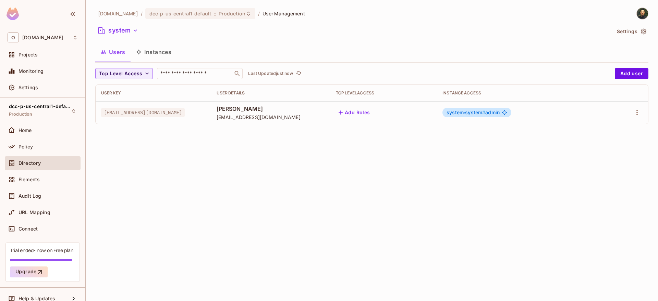
click at [149, 53] on button "Instances" at bounding box center [153, 51] width 46 height 17
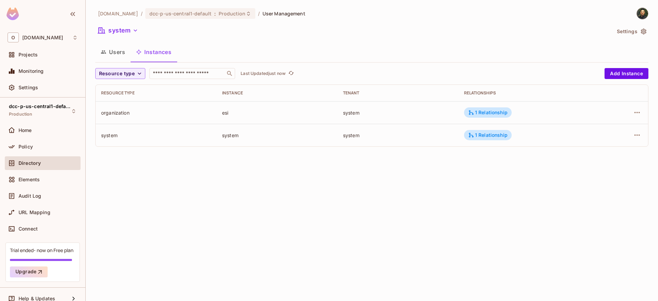
click at [119, 52] on button "Users" at bounding box center [112, 51] width 35 height 17
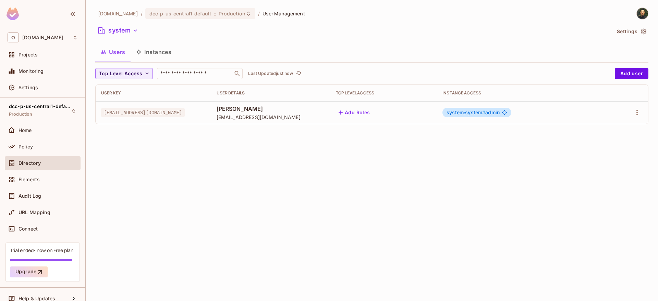
click at [227, 47] on div "Users Instances" at bounding box center [371, 51] width 553 height 17
click at [150, 56] on button "Instances" at bounding box center [153, 51] width 46 height 17
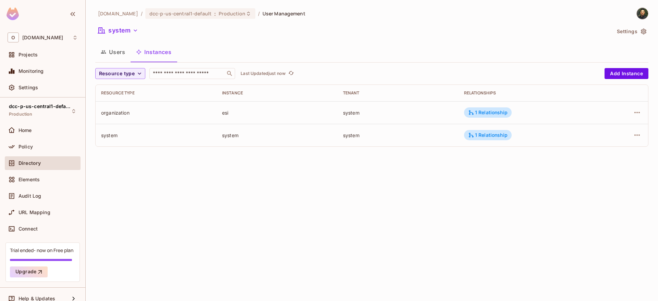
click at [127, 59] on button "Users" at bounding box center [112, 51] width 35 height 17
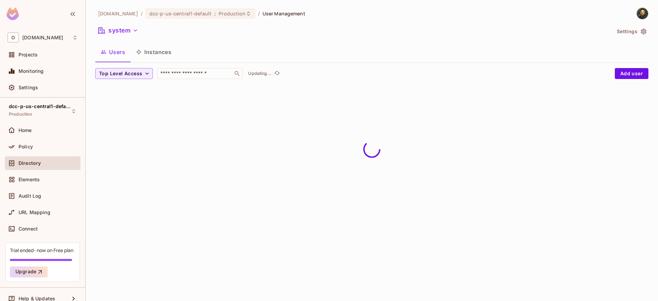
click at [154, 57] on button "Instances" at bounding box center [153, 51] width 46 height 17
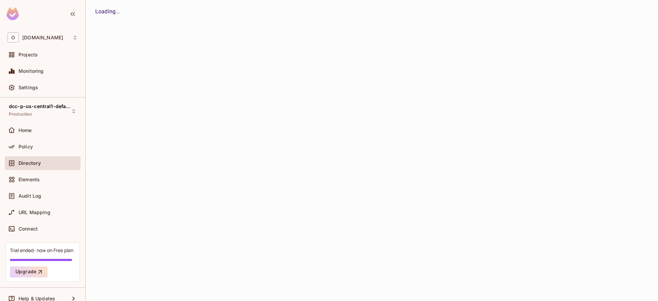
click at [83, 56] on div "O onvego.com Projects Monitoring Settings" at bounding box center [42, 64] width 85 height 68
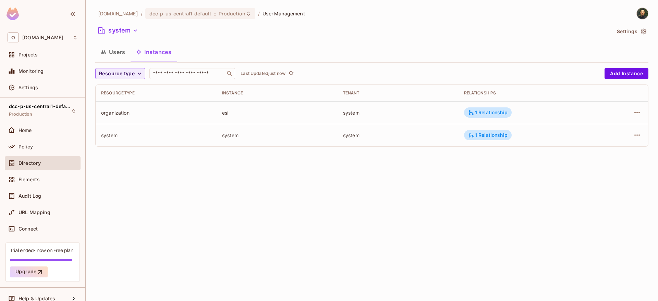
drag, startPoint x: 113, startPoint y: 54, endPoint x: 145, endPoint y: 52, distance: 32.2
click at [115, 54] on button "Users" at bounding box center [112, 51] width 35 height 17
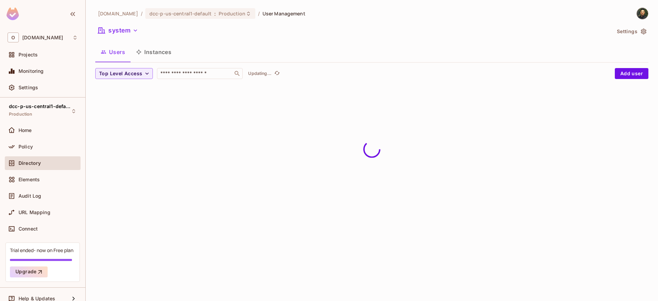
click at [153, 53] on button "Instances" at bounding box center [153, 51] width 46 height 17
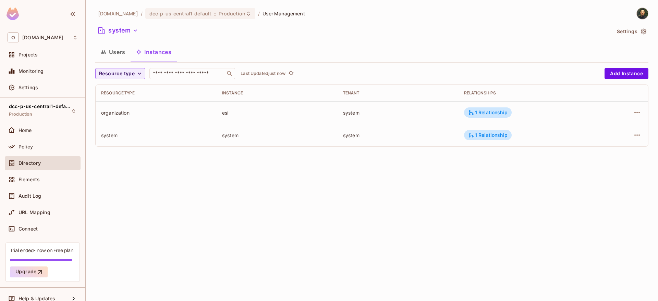
click at [197, 52] on div "Users Instances" at bounding box center [371, 51] width 553 height 17
click at [136, 54] on icon "button" at bounding box center [138, 51] width 5 height 5
click at [116, 54] on button "Users" at bounding box center [112, 51] width 35 height 17
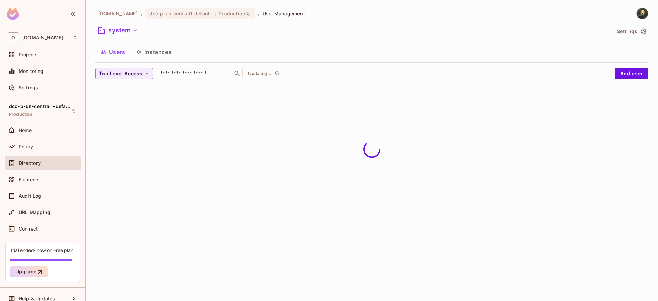
click at [143, 54] on button "Instances" at bounding box center [153, 51] width 46 height 17
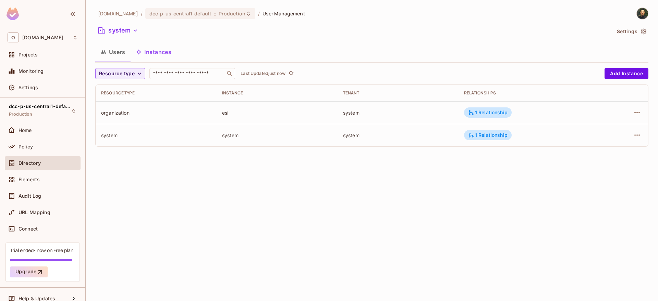
click at [118, 53] on button "Users" at bounding box center [112, 51] width 35 height 17
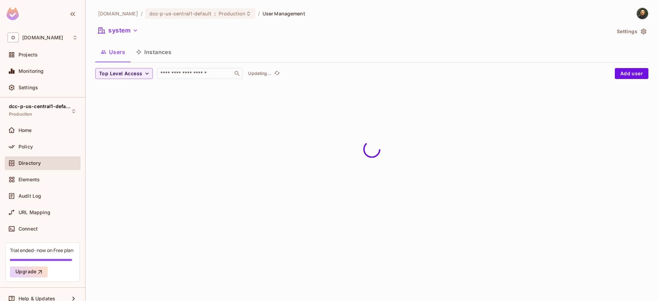
click at [146, 50] on button "Instances" at bounding box center [153, 51] width 46 height 17
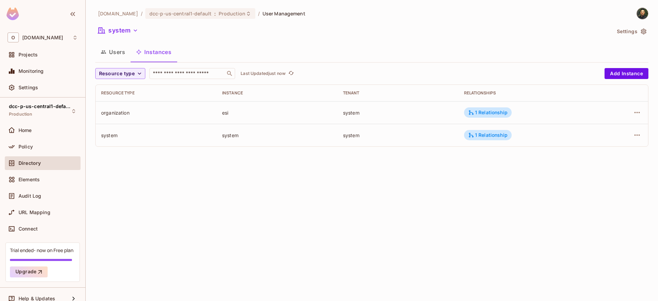
click at [116, 51] on button "Users" at bounding box center [112, 51] width 35 height 17
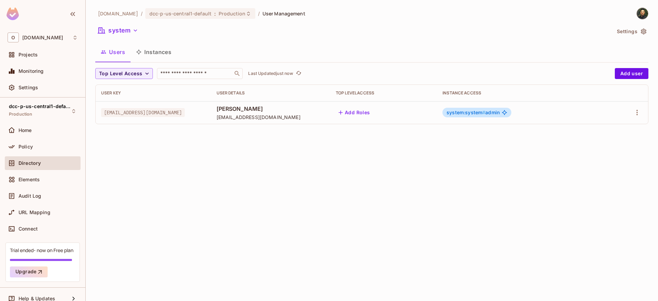
click at [142, 48] on button "Instances" at bounding box center [153, 51] width 46 height 17
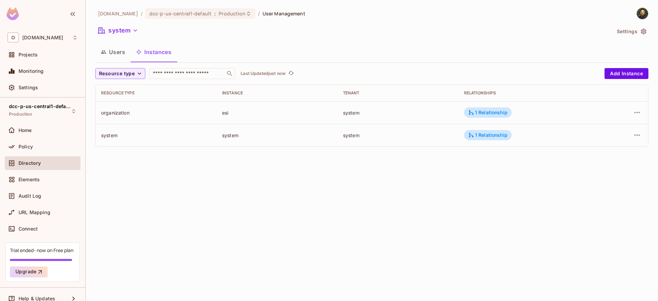
click at [116, 49] on button "Users" at bounding box center [112, 51] width 35 height 17
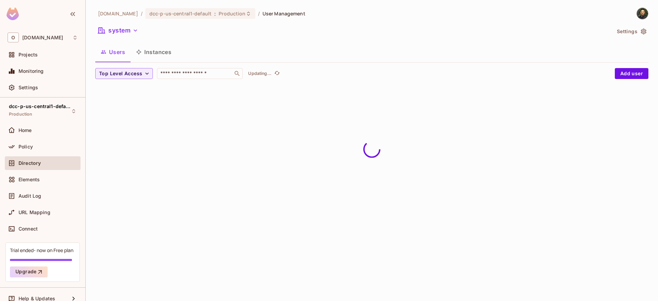
click at [144, 51] on button "Instances" at bounding box center [153, 51] width 46 height 17
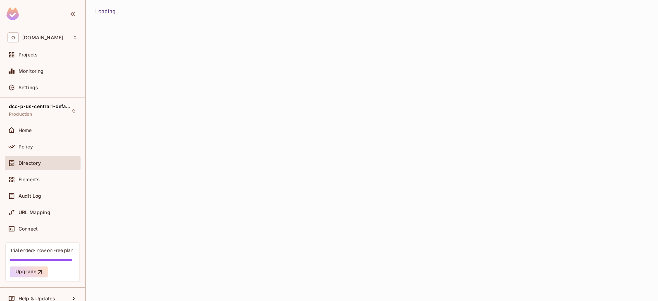
click at [0, 0] on button "Users" at bounding box center [0, 0] width 0 height 0
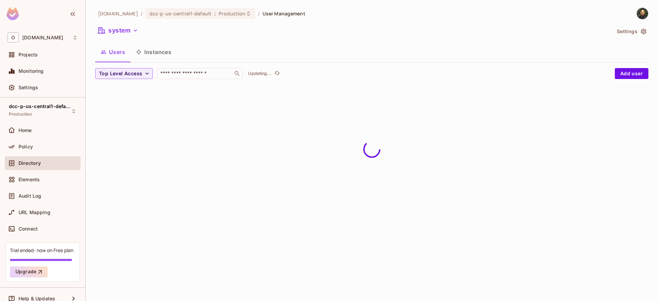
drag, startPoint x: 155, startPoint y: 53, endPoint x: 140, endPoint y: 53, distance: 14.7
click at [155, 53] on button "Instances" at bounding box center [153, 51] width 46 height 17
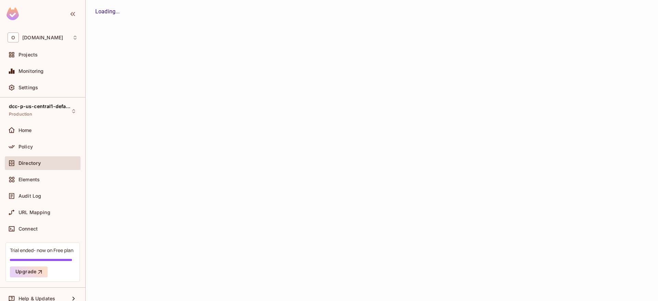
click at [0, 0] on button "Users" at bounding box center [0, 0] width 0 height 0
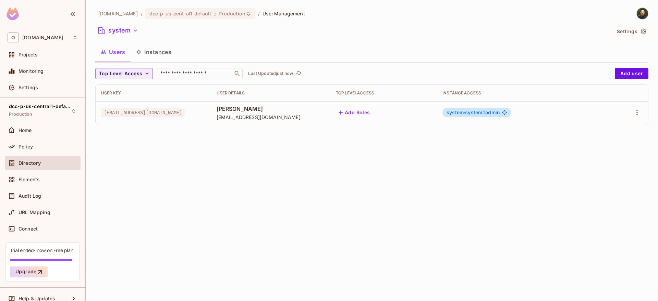
click at [151, 54] on button "Instances" at bounding box center [153, 51] width 46 height 17
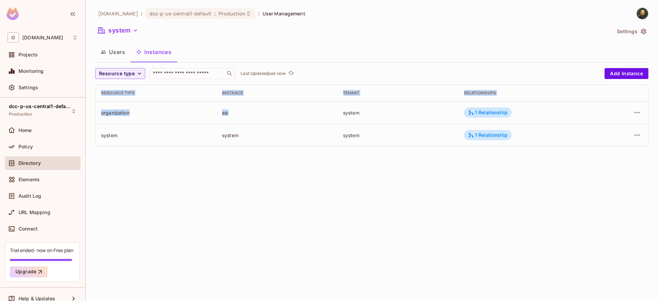
drag, startPoint x: 223, startPoint y: 122, endPoint x: 239, endPoint y: 151, distance: 33.4
click at [239, 151] on div "Resource type ​ Last Updated just now Add Instance Resource type Instance Tenan…" at bounding box center [371, 110] width 553 height 84
click at [240, 151] on div "Resource type ​ Last Updated just now Add Instance Resource type Instance Tenan…" at bounding box center [371, 110] width 553 height 84
drag, startPoint x: 579, startPoint y: 144, endPoint x: 96, endPoint y: 92, distance: 486.0
click at [96, 92] on table "Resource type Instance Tenant Relationships organization esi system 1 Relations…" at bounding box center [372, 116] width 552 height 62
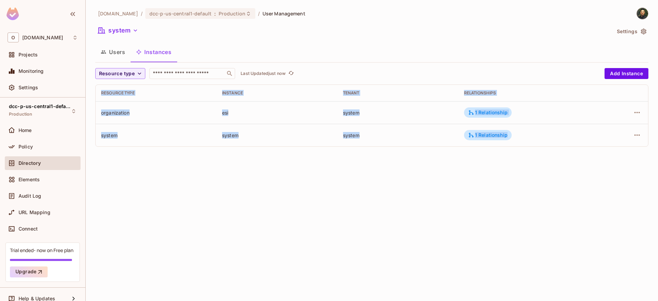
click at [97, 91] on th "Resource type" at bounding box center [156, 93] width 121 height 16
drag, startPoint x: 97, startPoint y: 91, endPoint x: 535, endPoint y: 143, distance: 440.7
click at [535, 151] on div "Resource type ​ Last Updated just now Add Instance Resource type Instance Tenan…" at bounding box center [371, 110] width 553 height 84
click at [535, 143] on td "1 Relationship" at bounding box center [527, 135] width 138 height 23
drag, startPoint x: 534, startPoint y: 138, endPoint x: 93, endPoint y: 93, distance: 443.1
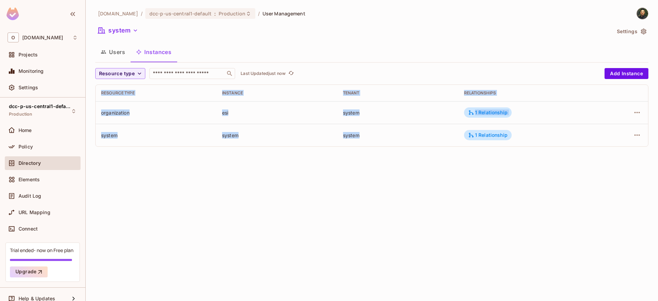
click at [94, 93] on div "onvego.com / dcc-p-us-central1-default : Production / User Management system Se…" at bounding box center [372, 150] width 572 height 301
click at [93, 93] on div "onvego.com / dcc-p-us-central1-default : Production / User Management system Se…" at bounding box center [372, 150] width 572 height 301
drag, startPoint x: 99, startPoint y: 93, endPoint x: 579, endPoint y: 156, distance: 485.0
click at [580, 157] on div "onvego.com / dcc-p-us-central1-default : Production / User Management system Se…" at bounding box center [372, 150] width 572 height 301
click at [577, 154] on div "onvego.com / dcc-p-us-central1-default : Production / User Management system Se…" at bounding box center [372, 150] width 572 height 301
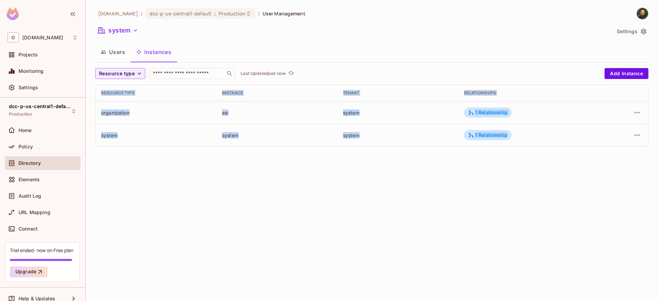
drag, startPoint x: 571, startPoint y: 144, endPoint x: 95, endPoint y: 90, distance: 479.1
click at [95, 90] on div "Resource type Instance Tenant Relationships organization esi system 1 Relations…" at bounding box center [371, 116] width 553 height 62
click at [99, 91] on th "Resource type" at bounding box center [156, 93] width 121 height 16
drag, startPoint x: 99, startPoint y: 91, endPoint x: 118, endPoint y: 99, distance: 21.4
click at [117, 99] on th "Resource type" at bounding box center [156, 93] width 121 height 16
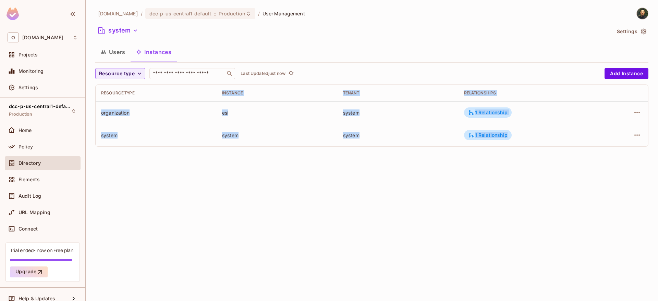
click at [122, 98] on th "Resource type" at bounding box center [156, 93] width 121 height 16
drag, startPoint x: 101, startPoint y: 93, endPoint x: 563, endPoint y: 140, distance: 464.4
click at [563, 140] on table "Resource type Instance Tenant Relationships organization esi system 1 Relations…" at bounding box center [372, 116] width 552 height 62
click at [563, 140] on td "1 Relationship" at bounding box center [527, 135] width 138 height 23
drag, startPoint x: 522, startPoint y: 137, endPoint x: 100, endPoint y: 92, distance: 425.0
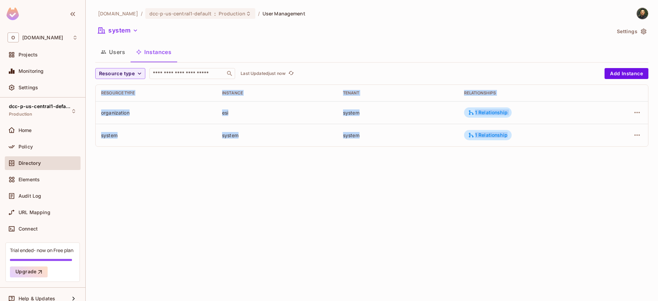
click at [100, 92] on table "Resource type Instance Tenant Relationships organization esi system 1 Relations…" at bounding box center [372, 116] width 552 height 62
click at [99, 91] on th "Resource type" at bounding box center [156, 93] width 121 height 16
drag, startPoint x: 110, startPoint y: 95, endPoint x: 528, endPoint y: 143, distance: 420.2
click at [527, 144] on table "Resource type Instance Tenant Relationships organization esi system 1 Relations…" at bounding box center [372, 116] width 552 height 62
click at [528, 143] on td "1 Relationship" at bounding box center [527, 135] width 138 height 23
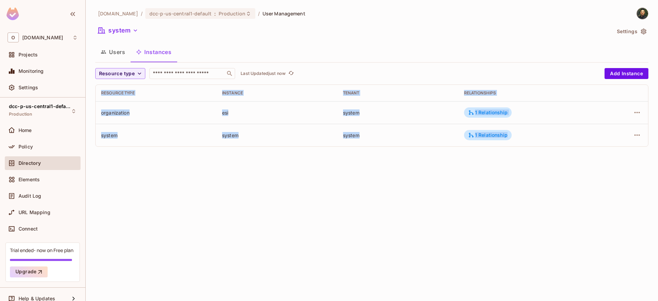
drag, startPoint x: 528, startPoint y: 143, endPoint x: 88, endPoint y: 89, distance: 443.0
click at [88, 89] on div "onvego.com / dcc-p-us-central1-default : Production / User Management system Se…" at bounding box center [372, 150] width 572 height 301
click at [101, 94] on th "Resource type" at bounding box center [156, 93] width 121 height 16
drag, startPoint x: 101, startPoint y: 94, endPoint x: 111, endPoint y: 95, distance: 10.0
click at [110, 96] on th "Resource type" at bounding box center [156, 93] width 121 height 16
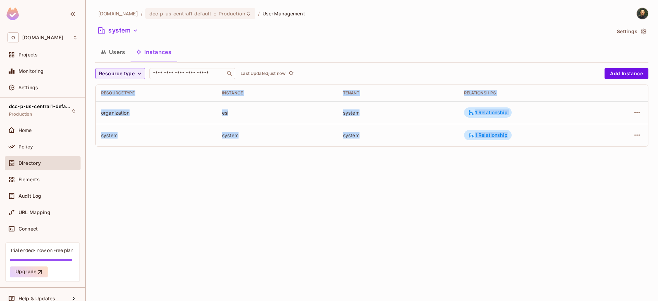
click at [106, 92] on div "Resource type" at bounding box center [156, 92] width 110 height 5
click at [101, 92] on div "Resource type" at bounding box center [156, 92] width 110 height 5
drag, startPoint x: 100, startPoint y: 93, endPoint x: 568, endPoint y: 141, distance: 470.6
click at [568, 141] on table "Resource type Instance Tenant Relationships organization esi system 1 Relations…" at bounding box center [372, 116] width 552 height 62
click at [568, 141] on td "1 Relationship" at bounding box center [527, 135] width 138 height 23
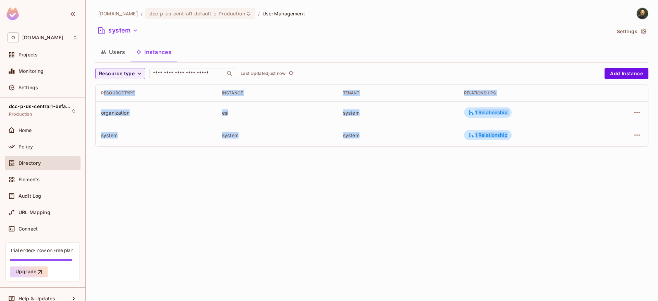
drag, startPoint x: 558, startPoint y: 142, endPoint x: 103, endPoint y: 94, distance: 457.6
click at [104, 95] on table "Resource type Instance Tenant Relationships organization esi system 1 Relations…" at bounding box center [372, 116] width 552 height 62
click at [102, 94] on div "Resource type" at bounding box center [156, 92] width 110 height 5
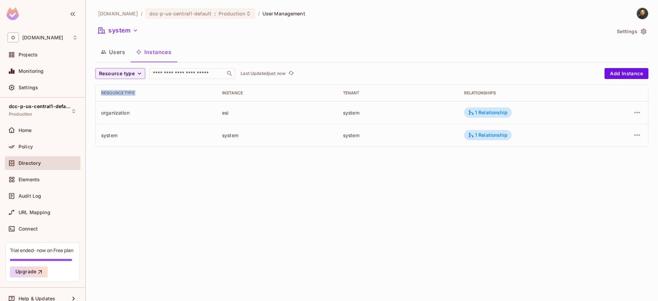
click at [102, 94] on div "Resource type" at bounding box center [156, 92] width 110 height 5
drag, startPoint x: 175, startPoint y: 175, endPoint x: 124, endPoint y: 88, distance: 100.2
click at [124, 88] on div "onvego.com / dcc-p-us-central1-default : Production / User Management system Se…" at bounding box center [372, 150] width 572 height 301
click at [97, 104] on td "organization" at bounding box center [156, 112] width 121 height 23
click at [51, 55] on div "Projects" at bounding box center [47, 54] width 59 height 5
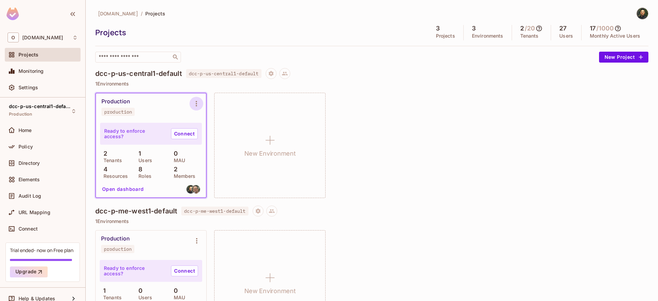
click at [191, 100] on button "Environment settings" at bounding box center [196, 104] width 14 height 14
click at [222, 134] on div "Copy API Key" at bounding box center [231, 132] width 32 height 7
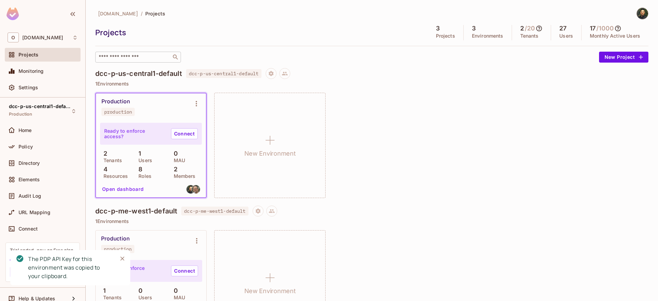
click at [138, 61] on div "​" at bounding box center [138, 57] width 86 height 11
paste input "**********"
type input "**********"
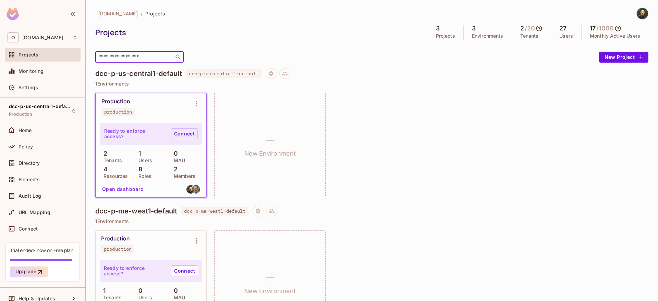
click at [181, 136] on link "Connect" at bounding box center [184, 133] width 27 height 11
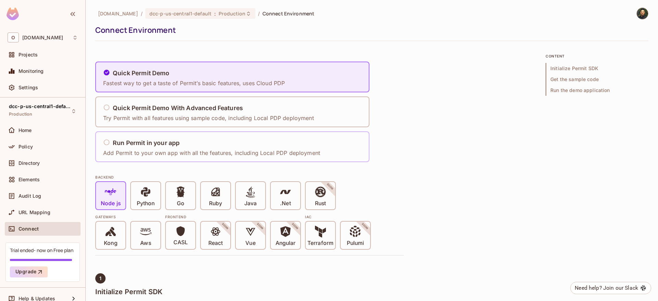
click at [244, 147] on div "Run Permit in your app" at bounding box center [211, 143] width 217 height 9
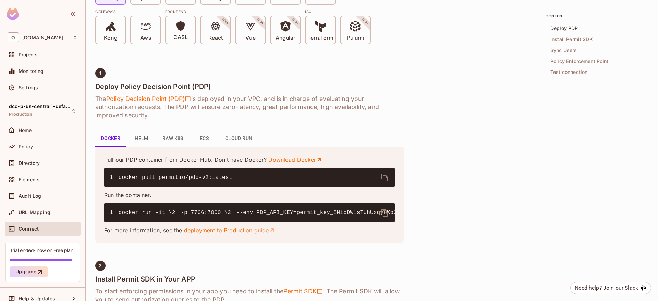
click at [248, 139] on button "Cloud Run" at bounding box center [239, 138] width 38 height 16
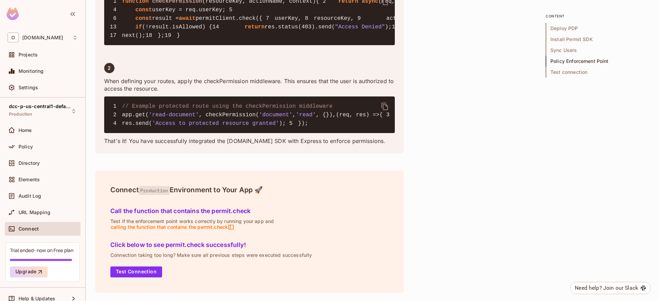
scroll to position [1348, 0]
click at [141, 267] on button "Test Connection" at bounding box center [136, 272] width 52 height 11
drag, startPoint x: 141, startPoint y: 248, endPoint x: 249, endPoint y: 244, distance: 108.6
click at [249, 244] on h5 "Click below to see permit.check successfully!" at bounding box center [249, 245] width 278 height 7
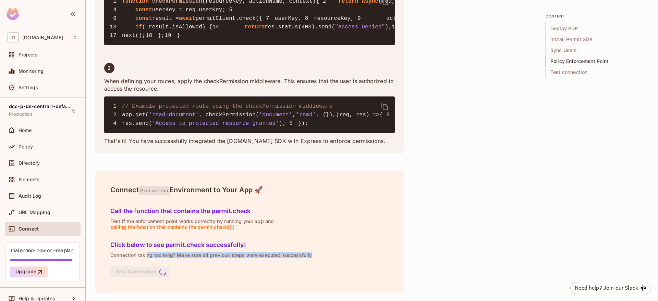
drag, startPoint x: 196, startPoint y: 251, endPoint x: 318, endPoint y: 258, distance: 121.7
click at [318, 258] on p "Connection taking too long? Make sure all previous steps were executed successf…" at bounding box center [249, 255] width 278 height 5
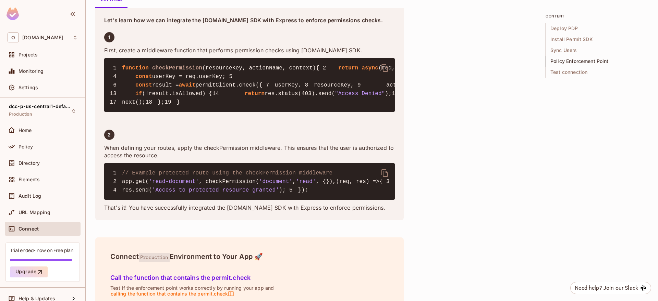
scroll to position [896, 0]
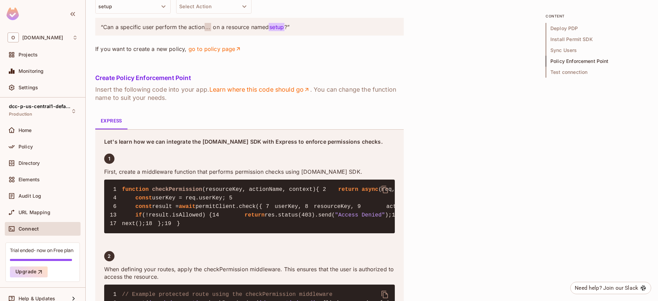
click at [253, 64] on div "Set Up Permit Check Query Define the resource and action you want to check a us…" at bounding box center [249, 8] width 308 height 111
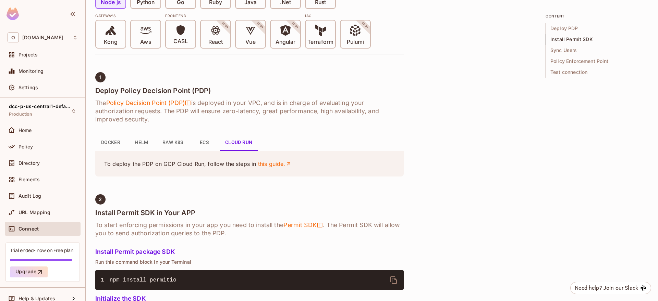
scroll to position [198, 0]
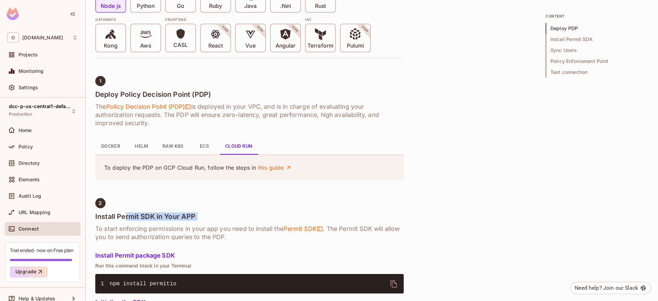
drag, startPoint x: 124, startPoint y: 218, endPoint x: 237, endPoint y: 221, distance: 113.1
click at [229, 218] on h4 "Install Permit SDK in Your APP" at bounding box center [249, 217] width 308 height 8
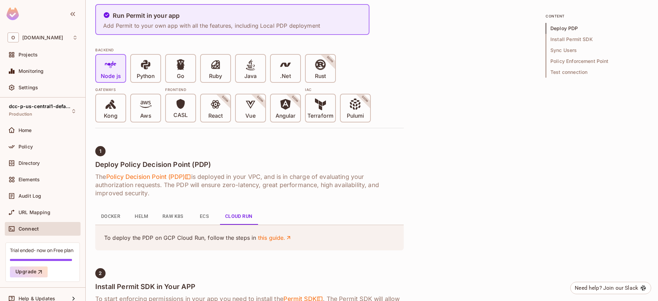
scroll to position [74, 0]
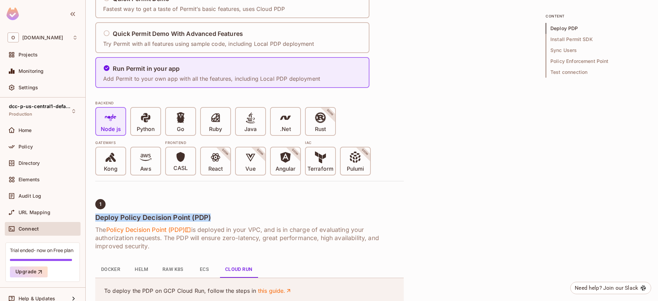
drag, startPoint x: 97, startPoint y: 217, endPoint x: 245, endPoint y: 215, distance: 148.0
click at [245, 215] on div "onvego.com / dcc-p-us-central1-default : Production / Connect Environment Conne…" at bounding box center [372, 150] width 572 height 301
click at [245, 215] on h4 "Deploy Policy Decision Point (PDP)" at bounding box center [249, 218] width 308 height 8
drag, startPoint x: 273, startPoint y: 230, endPoint x: 303, endPoint y: 231, distance: 29.8
click at [303, 231] on h6 "The Policy Decision Point (PDP) is deployed in your VPC, and is in charge of ev…" at bounding box center [249, 238] width 308 height 25
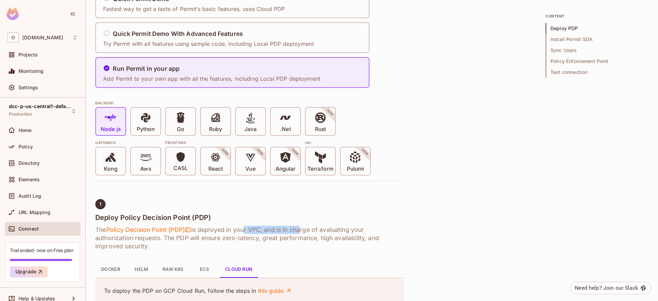
click at [303, 231] on h6 "The Policy Decision Point (PDP) is deployed in your VPC, and is in charge of ev…" at bounding box center [249, 238] width 308 height 25
click at [316, 233] on h6 "The Policy Decision Point (PDP) is deployed in your VPC, and is in charge of ev…" at bounding box center [249, 238] width 308 height 25
drag, startPoint x: 203, startPoint y: 239, endPoint x: 369, endPoint y: 238, distance: 165.4
click at [368, 238] on h6 "The Policy Decision Point (PDP) is deployed in your VPC, and is in charge of ev…" at bounding box center [249, 238] width 308 height 25
click at [369, 238] on h6 "The Policy Decision Point (PDP) is deployed in your VPC, and is in charge of ev…" at bounding box center [249, 238] width 308 height 25
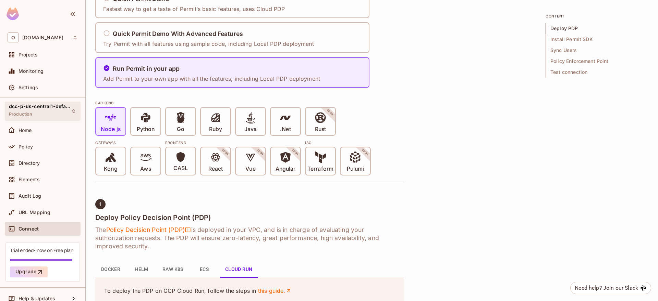
click at [49, 108] on span "dcc-p-us-central1-default" at bounding box center [40, 106] width 62 height 5
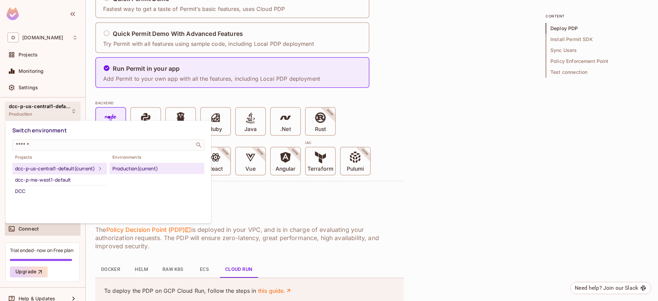
click at [73, 173] on div "dcc-p-us-central1-default (current)" at bounding box center [55, 169] width 81 height 8
click at [129, 171] on div "Production (current)" at bounding box center [156, 169] width 89 height 8
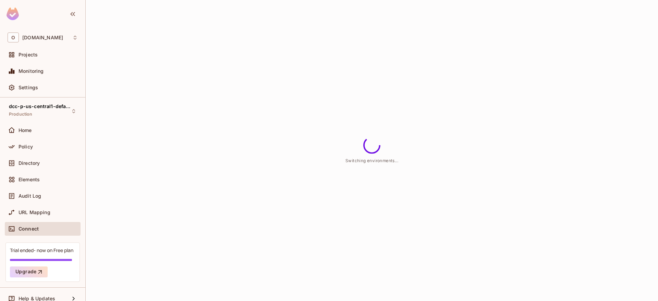
scroll to position [0, 0]
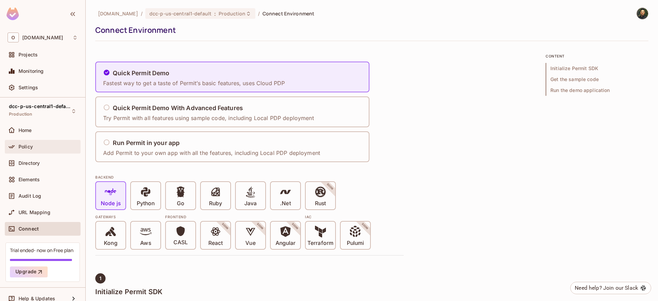
click at [37, 148] on div "Policy" at bounding box center [47, 146] width 59 height 5
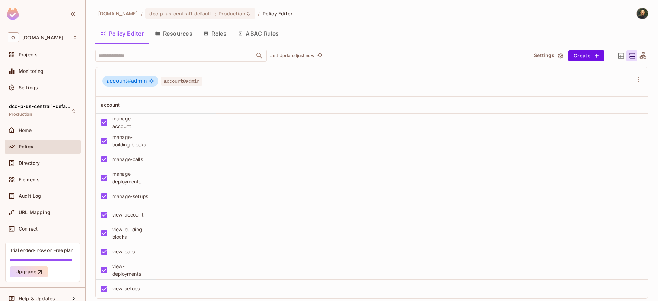
click at [175, 33] on button "Resources" at bounding box center [173, 33] width 48 height 17
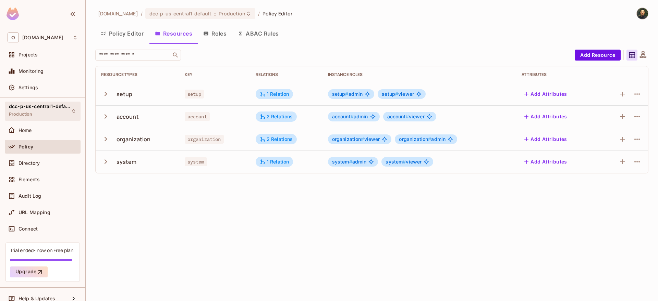
click at [72, 116] on div "dcc-p-us-central1-default Production" at bounding box center [43, 111] width 76 height 19
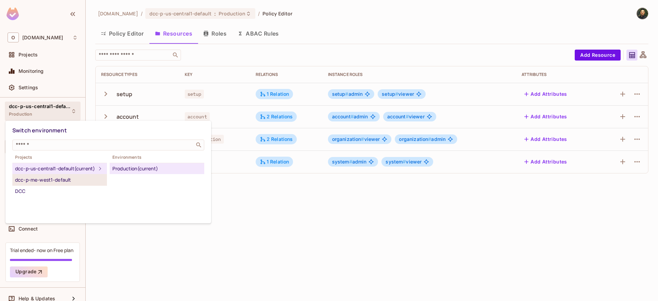
click at [69, 184] on div "dcc-p-me-west1-default" at bounding box center [59, 180] width 89 height 8
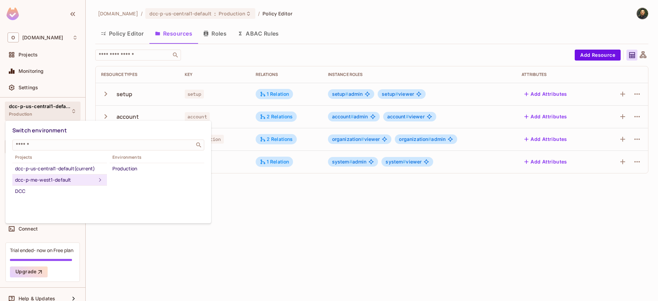
click at [145, 170] on div "Production" at bounding box center [156, 169] width 89 height 8
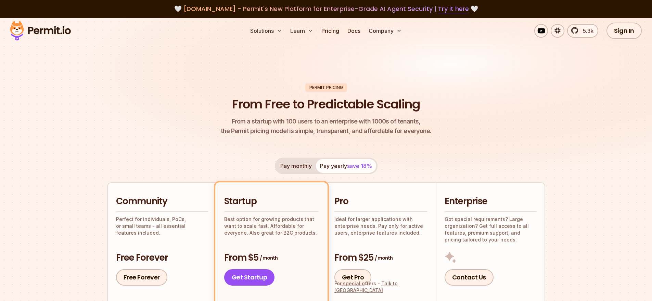
click at [258, 159] on div "Pay monthly Pay yearly save 18% Community Perfect for individuals, PoCs, or sma…" at bounding box center [326, 300] width 438 height 284
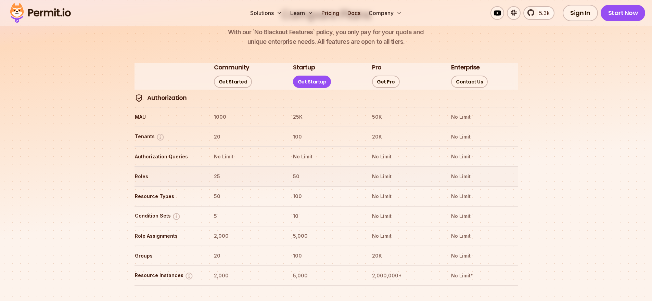
scroll to position [771, 0]
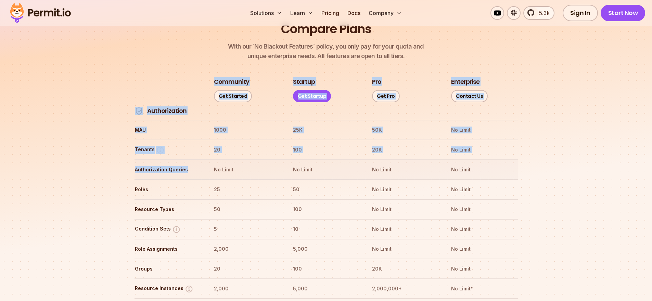
drag, startPoint x: 132, startPoint y: 151, endPoint x: 188, endPoint y: 151, distance: 55.8
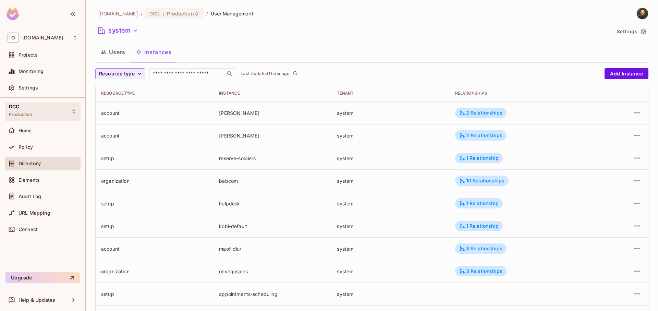
click at [45, 109] on div "DCC Production" at bounding box center [43, 111] width 76 height 19
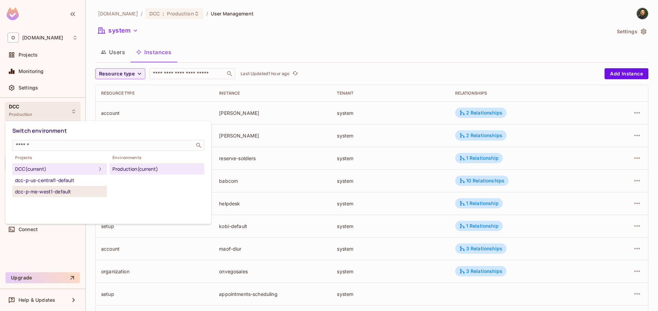
click at [67, 190] on div "dcc-p-me-west1-default" at bounding box center [59, 191] width 89 height 8
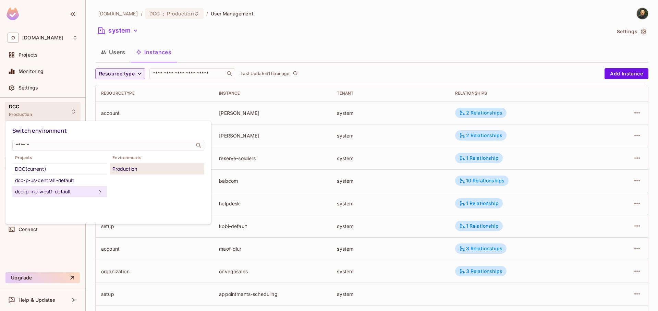
click at [130, 169] on div "Production" at bounding box center [156, 169] width 89 height 8
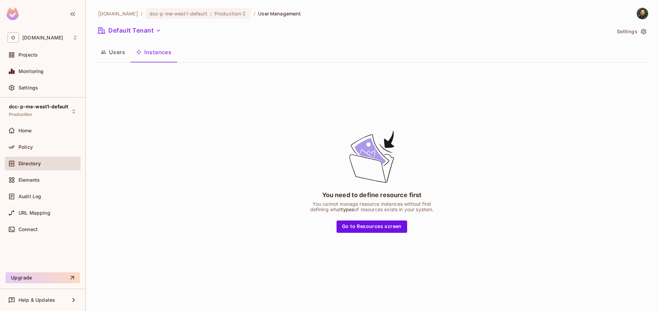
click at [48, 232] on div "Connect" at bounding box center [47, 228] width 59 height 5
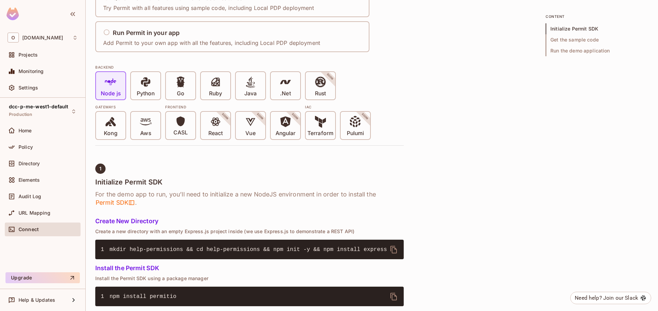
scroll to position [247, 0]
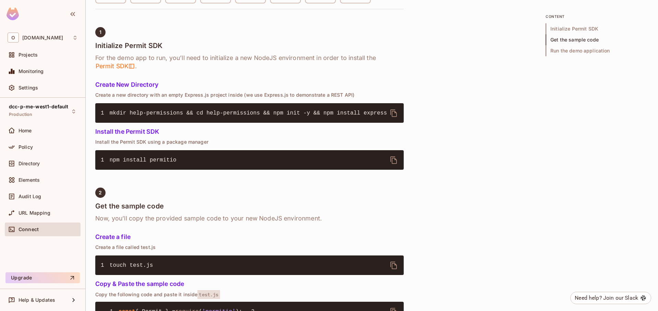
click at [203, 115] on span "mkdir help-permissions && cd help-permissions && npm init -y && npm install exp…" at bounding box center [248, 113] width 277 height 6
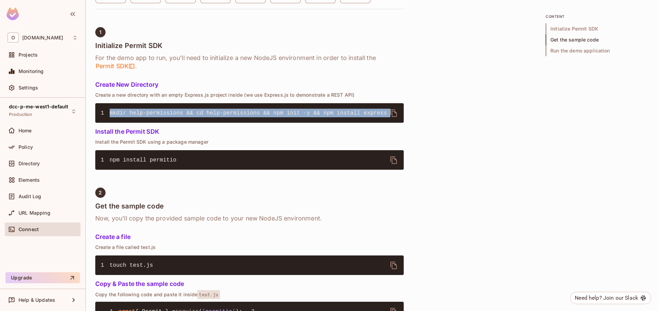
click at [203, 115] on span "mkdir help-permissions && cd help-permissions && npm init -y && npm install exp…" at bounding box center [248, 113] width 277 height 6
copy div "mkdir help-permissions && cd help-permissions && npm init -y && npm install exp…"
click at [159, 162] on span "npm install permitio" at bounding box center [143, 160] width 67 height 6
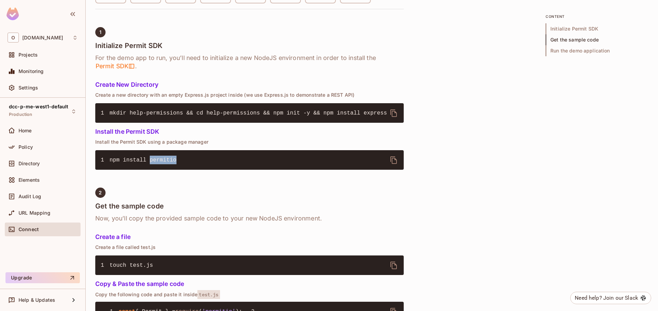
click at [159, 162] on span "npm install permitio" at bounding box center [143, 160] width 67 height 6
copy div "npm install permitio"
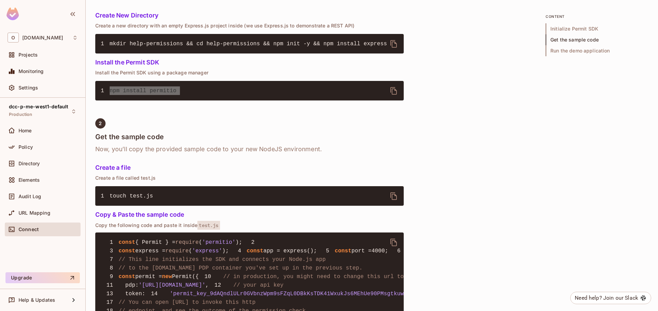
scroll to position [329, 0]
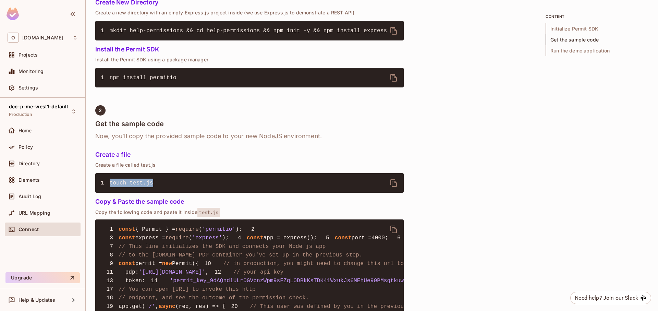
drag, startPoint x: 110, startPoint y: 185, endPoint x: 193, endPoint y: 183, distance: 83.2
click at [193, 183] on pre "1 touch test.js" at bounding box center [249, 183] width 308 height 20
copy span "touch test.js"
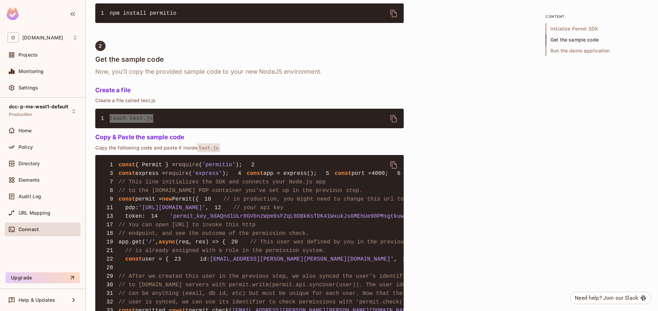
scroll to position [493, 0]
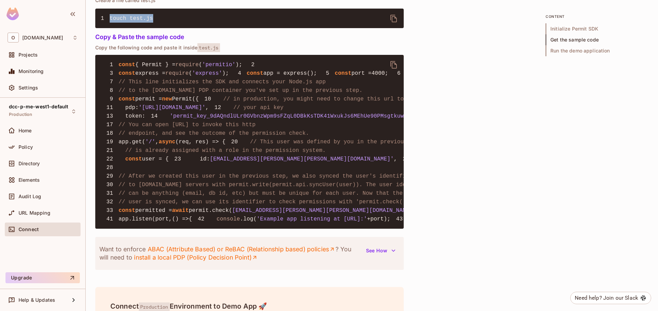
click at [393, 65] on icon "delete" at bounding box center [393, 65] width 8 height 8
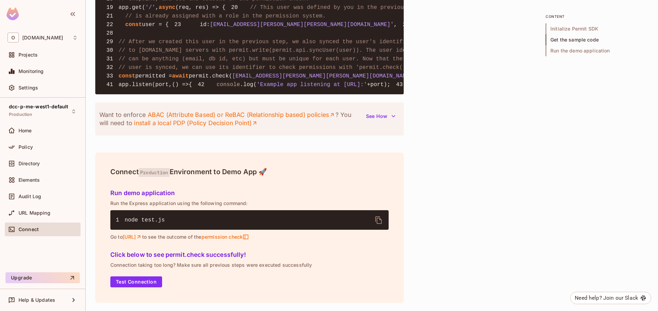
scroll to position [838, 0]
click at [380, 220] on icon "delete" at bounding box center [378, 220] width 7 height 8
click at [34, 106] on span "dcc-p-me-west1-default" at bounding box center [38, 106] width 59 height 5
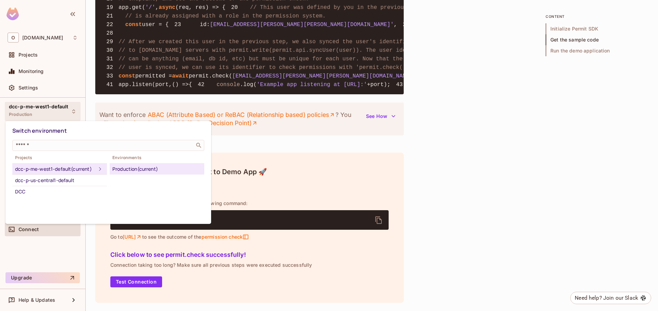
click at [47, 59] on div at bounding box center [329, 155] width 658 height 311
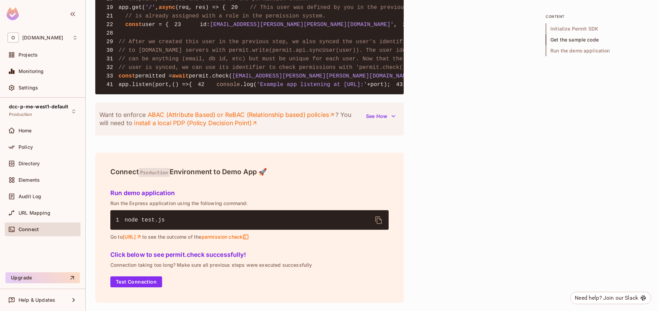
click at [47, 57] on div "Projects" at bounding box center [47, 54] width 59 height 5
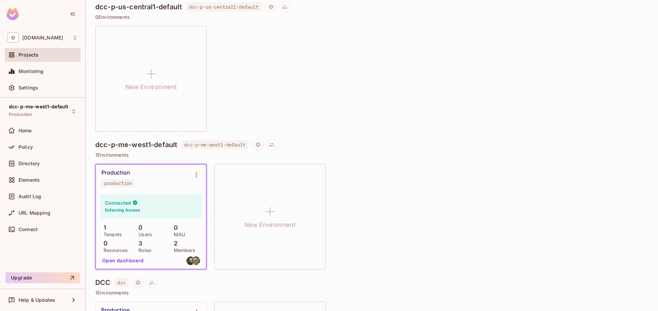
scroll to position [82, 0]
